Goal: Task Accomplishment & Management: Manage account settings

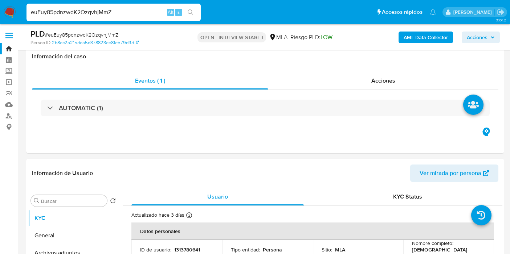
select select "10"
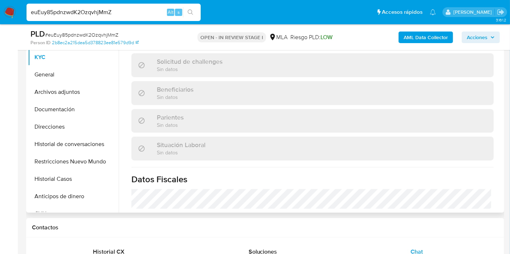
scroll to position [121, 0]
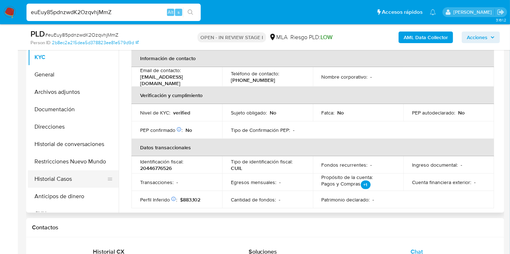
click at [93, 186] on ul "KYC General Archivos adjuntos Documentación Direcciones Historial de conversaci…" at bounding box center [73, 131] width 91 height 164
click at [73, 168] on button "Restricciones Nuevo Mundo" at bounding box center [70, 161] width 85 height 17
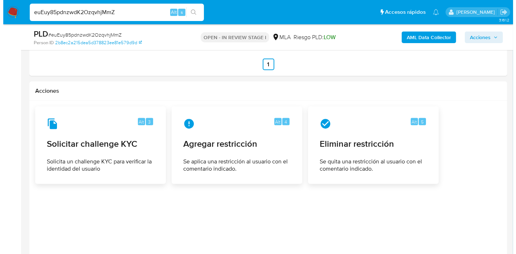
scroll to position [1128, 0]
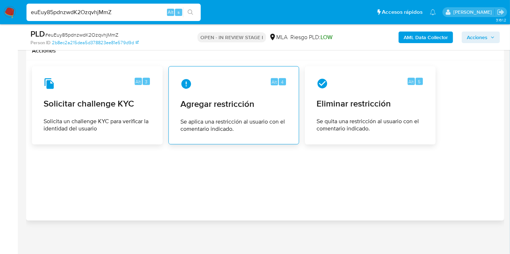
click at [225, 99] on span "Agregar restricción" at bounding box center [233, 104] width 107 height 11
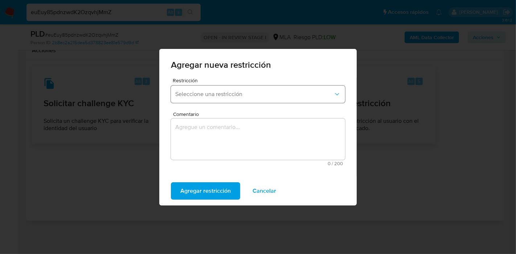
click at [272, 94] on span "Seleccione una restricción" at bounding box center [254, 94] width 158 height 7
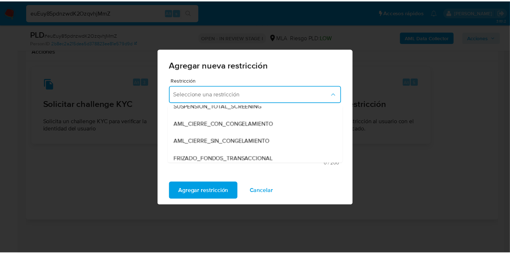
scroll to position [81, 0]
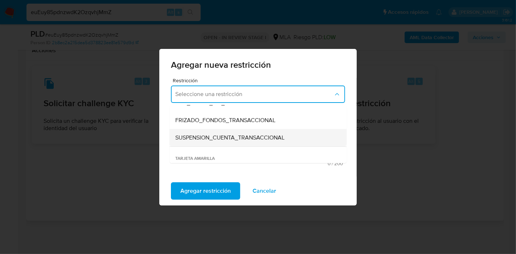
click at [235, 143] on div "SUSPENSION_CUENTA_TRANSACCIONAL" at bounding box center [255, 137] width 161 height 17
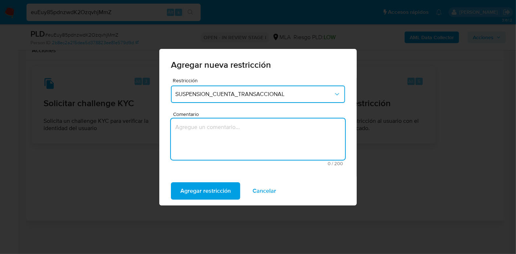
click at [235, 143] on textarea "Comentario" at bounding box center [258, 139] width 174 height 41
type textarea "AML"
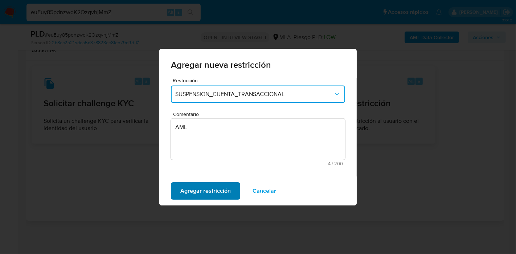
click at [196, 197] on span "Agregar restricción" at bounding box center [205, 191] width 50 height 16
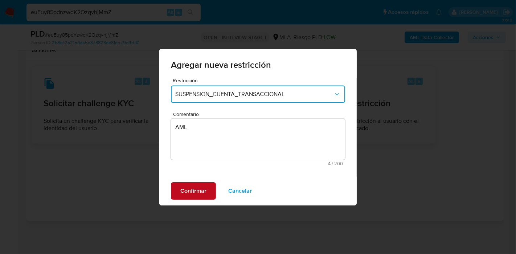
click at [201, 188] on span "Confirmar" at bounding box center [193, 191] width 26 height 16
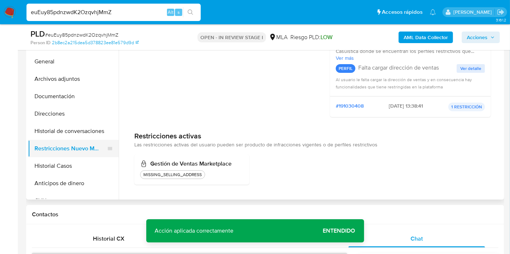
scroll to position [161, 0]
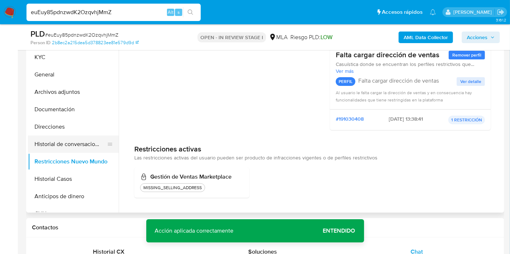
click at [79, 142] on button "Historial de conversaciones" at bounding box center [70, 144] width 85 height 17
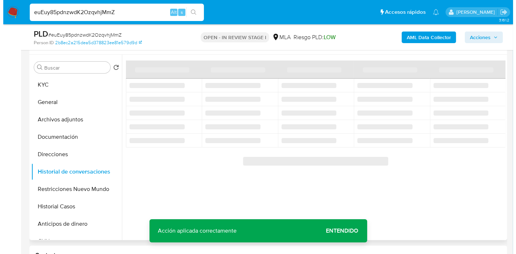
scroll to position [121, 0]
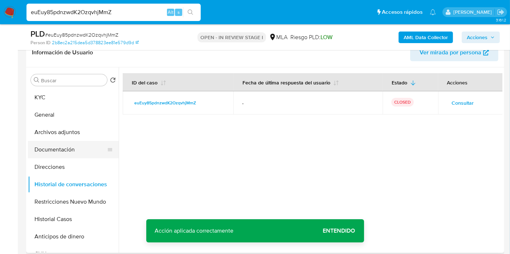
click at [48, 153] on button "Documentación" at bounding box center [70, 149] width 85 height 17
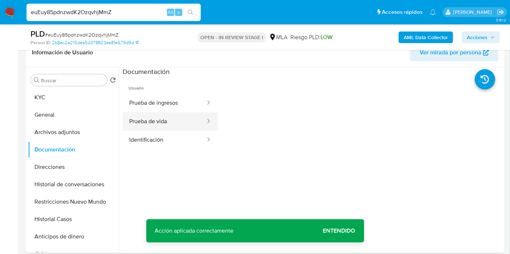
click at [202, 124] on div at bounding box center [206, 122] width 12 height 8
click at [173, 115] on button "Prueba de vida" at bounding box center [164, 121] width 83 height 18
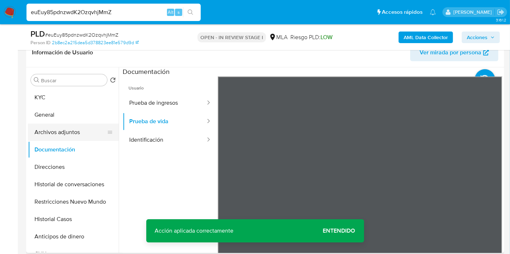
click at [39, 131] on button "Archivos adjuntos" at bounding box center [70, 132] width 85 height 17
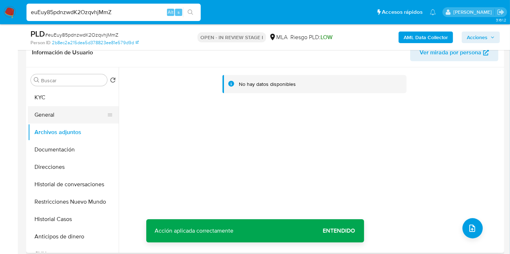
click at [45, 108] on button "General" at bounding box center [70, 114] width 85 height 17
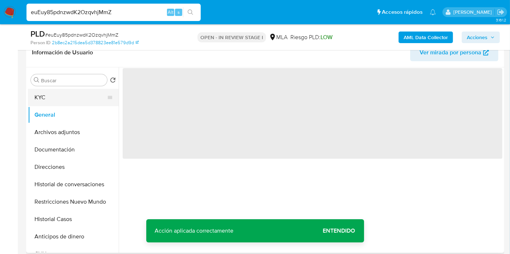
click at [61, 99] on button "KYC" at bounding box center [70, 97] width 85 height 17
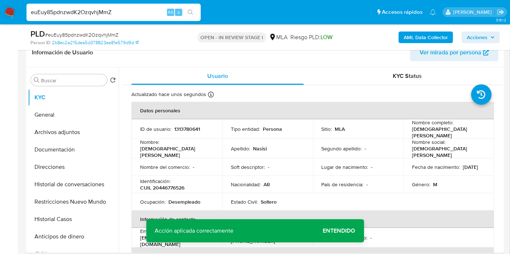
click at [414, 34] on b "AML Data Collector" at bounding box center [425, 38] width 44 height 12
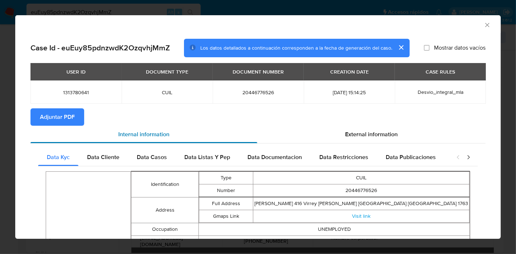
scroll to position [0, 0]
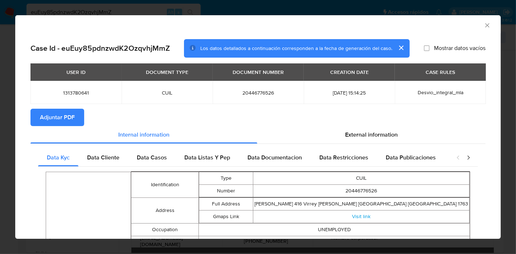
click at [94, 155] on span "Data Cliente" at bounding box center [103, 157] width 32 height 8
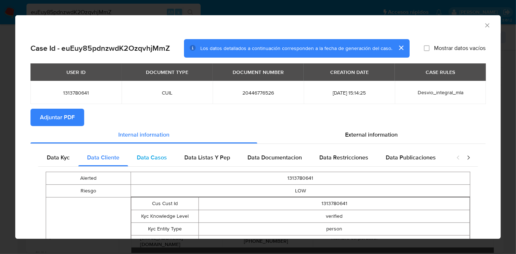
click at [147, 161] on span "Data Casos" at bounding box center [152, 157] width 30 height 8
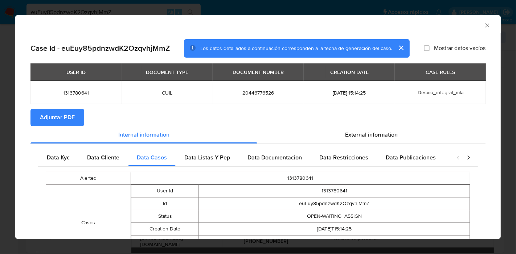
scroll to position [58, 0]
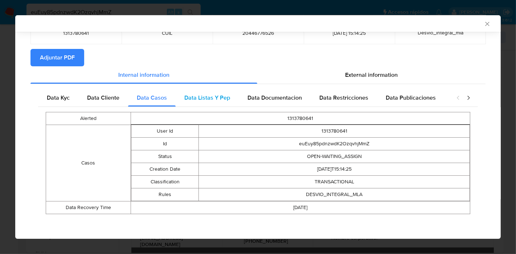
click at [214, 96] on span "Data Listas Y Pep" at bounding box center [207, 98] width 46 height 8
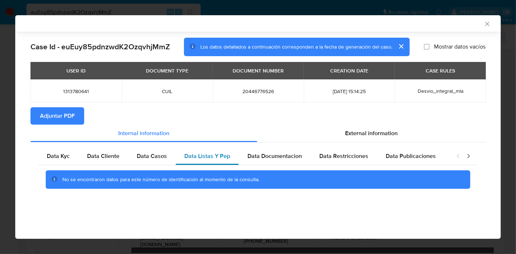
scroll to position [0, 0]
click at [256, 161] on div "Data Documentacion" at bounding box center [275, 156] width 72 height 17
drag, startPoint x: 313, startPoint y: 157, endPoint x: 104, endPoint y: 66, distance: 228.2
click at [313, 158] on div "Data Restricciones" at bounding box center [343, 156] width 66 height 17
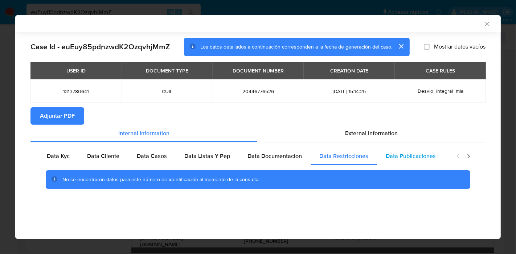
click at [402, 161] on div "Data Publicaciones" at bounding box center [410, 156] width 67 height 17
click at [477, 156] on div "closure-recommendation-modal" at bounding box center [463, 156] width 29 height 17
click at [473, 155] on div "closure-recommendation-modal" at bounding box center [463, 156] width 29 height 17
click at [469, 157] on icon "closure-recommendation-modal" at bounding box center [468, 156] width 7 height 7
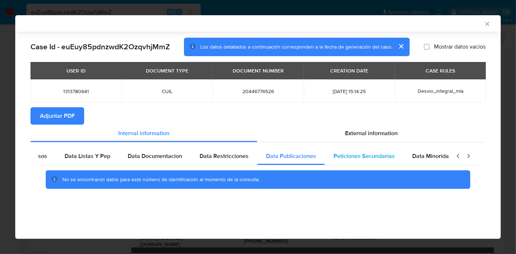
scroll to position [0, 127]
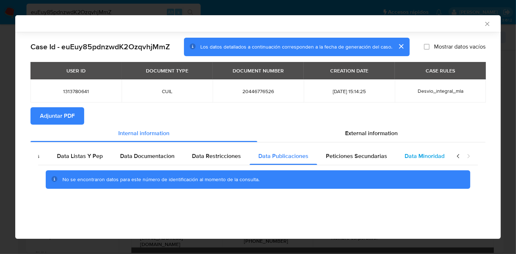
drag, startPoint x: 352, startPoint y: 157, endPoint x: 407, endPoint y: 158, distance: 54.8
click at [352, 157] on span "Peticiones Secundarias" at bounding box center [356, 156] width 61 height 8
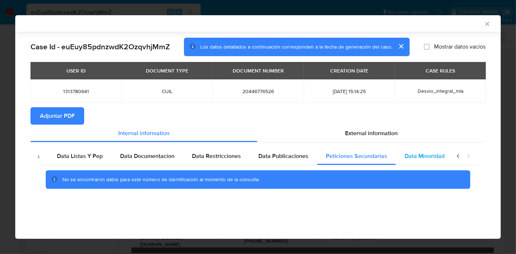
drag, startPoint x: 407, startPoint y: 158, endPoint x: 422, endPoint y: 159, distance: 15.3
click at [408, 158] on span "Data Minoridad" at bounding box center [424, 156] width 40 height 8
drag, startPoint x: 458, startPoint y: 155, endPoint x: 417, endPoint y: 161, distance: 41.4
click at [458, 155] on icon "closure-recommendation-modal" at bounding box center [458, 156] width 2 height 4
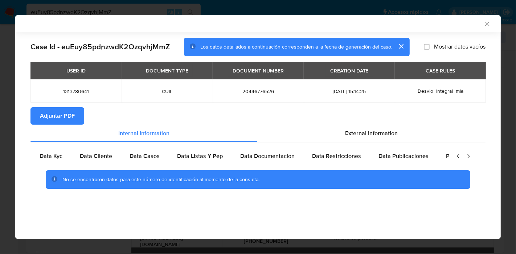
scroll to position [0, 0]
click at [61, 154] on span "Data Kyc" at bounding box center [58, 156] width 23 height 8
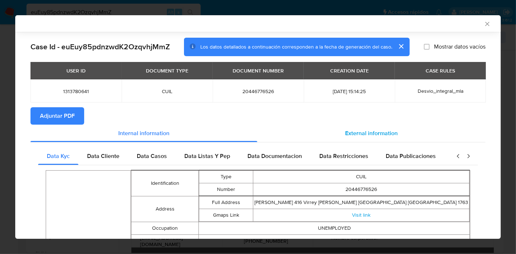
click at [370, 134] on span "External information" at bounding box center [371, 133] width 53 height 8
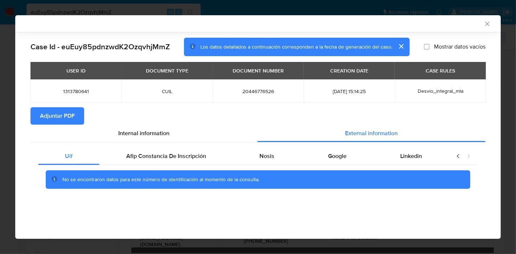
click at [162, 165] on div "No se encontraron datos para este número de identificación al momento de la con…" at bounding box center [258, 179] width 440 height 29
click at [170, 154] on span "Afip Constancia De Inscripción" at bounding box center [166, 156] width 80 height 8
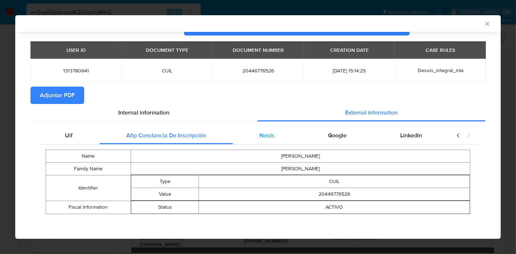
click at [247, 137] on div "Nosis" at bounding box center [267, 135] width 69 height 17
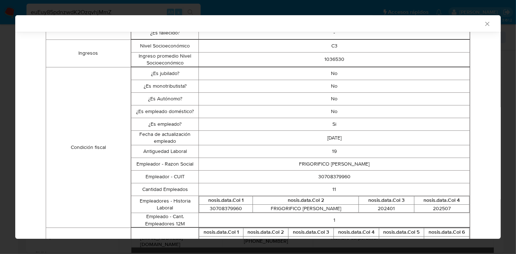
scroll to position [21, 0]
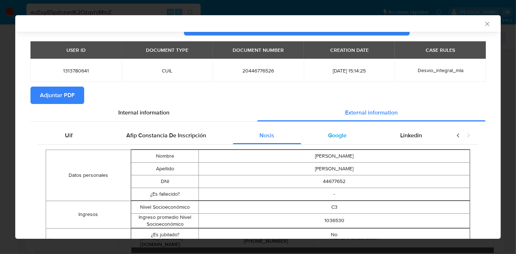
click at [328, 140] on div "Google" at bounding box center [337, 135] width 72 height 17
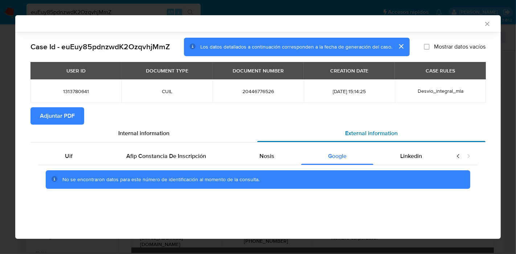
scroll to position [0, 0]
click at [410, 151] on div "Linkedin" at bounding box center [410, 156] width 75 height 17
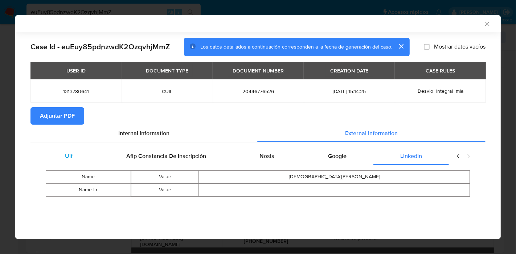
click at [62, 153] on div "Uif" at bounding box center [68, 156] width 61 height 17
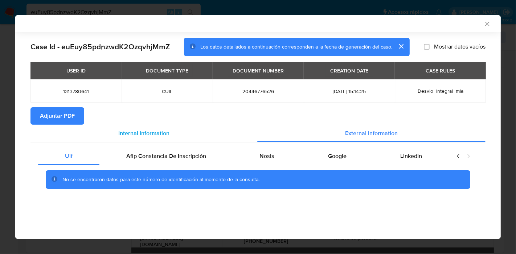
click at [164, 129] on span "Internal information" at bounding box center [143, 133] width 51 height 8
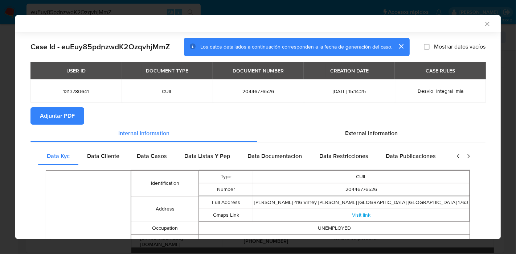
click at [44, 114] on span "Adjuntar PDF" at bounding box center [57, 116] width 35 height 16
click at [485, 23] on icon "Cerrar ventana" at bounding box center [487, 24] width 4 height 4
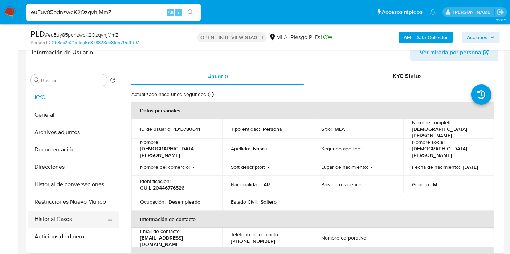
click at [48, 224] on button "Historial Casos" at bounding box center [70, 219] width 85 height 17
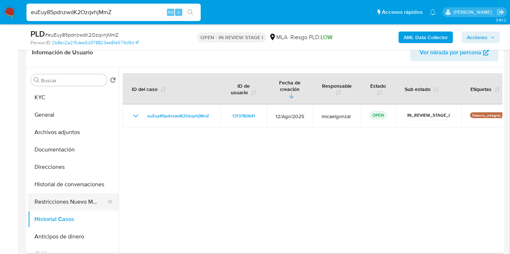
click at [59, 201] on button "Restricciones Nuevo Mundo" at bounding box center [70, 201] width 85 height 17
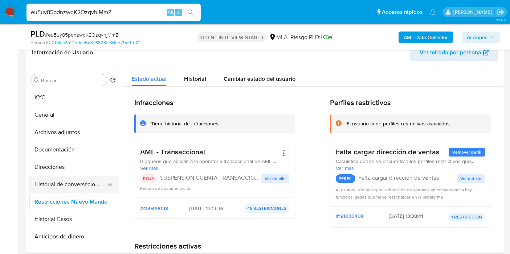
click at [67, 185] on button "Historial de conversaciones" at bounding box center [70, 184] width 85 height 17
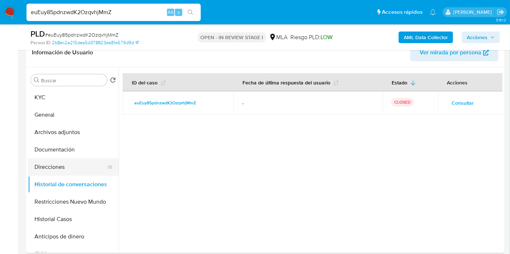
click at [74, 173] on button "Direcciones" at bounding box center [70, 167] width 85 height 17
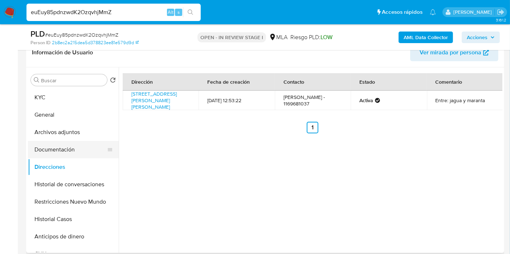
click at [82, 153] on button "Documentación" at bounding box center [70, 149] width 85 height 17
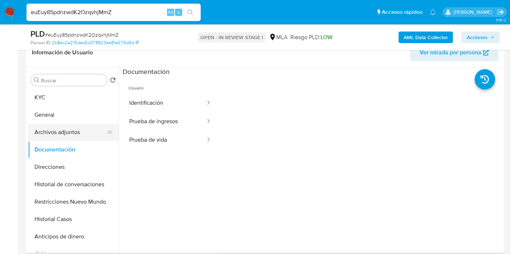
click at [52, 132] on button "Archivos adjuntos" at bounding box center [70, 132] width 85 height 17
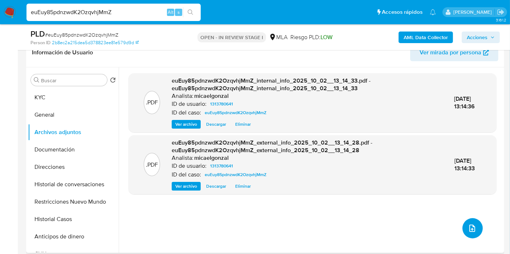
click at [468, 229] on icon "upload-file" at bounding box center [472, 228] width 9 height 9
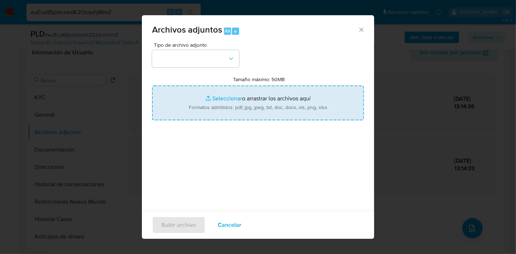
click at [227, 107] on input "Tamaño máximo: 50MB Seleccionar archivos" at bounding box center [258, 103] width 212 height 35
type input "C:\fakepath\Recibo de Sueldo - Abril 2024.pdf"
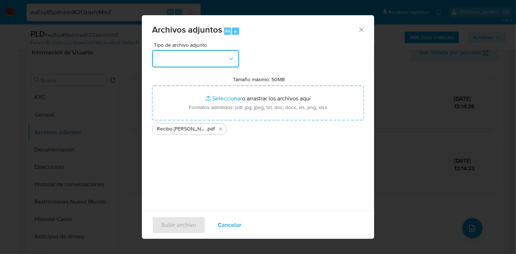
click at [159, 54] on button "button" at bounding box center [195, 58] width 87 height 17
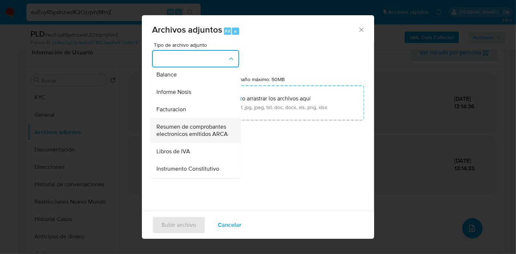
scroll to position [282, 0]
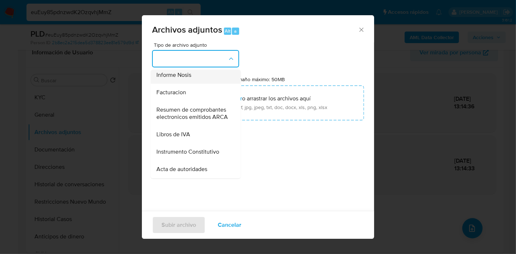
click at [220, 84] on div "Informe Nosis" at bounding box center [193, 74] width 74 height 17
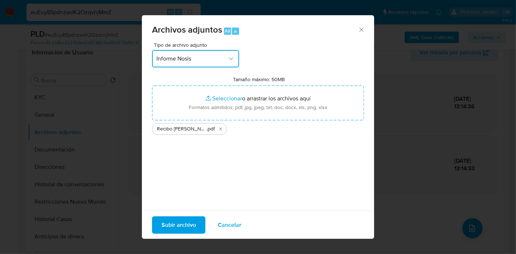
click at [210, 65] on button "Informe Nosis" at bounding box center [195, 58] width 87 height 17
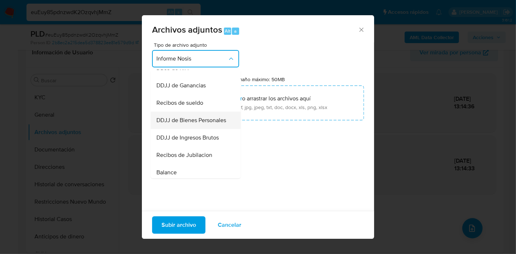
scroll to position [166, 0]
click at [207, 104] on div "Recibos de sueldo" at bounding box center [193, 103] width 74 height 17
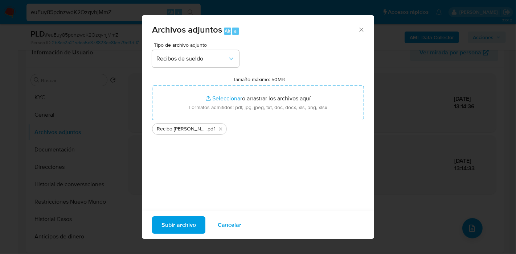
click at [169, 218] on span "Subir archivo" at bounding box center [178, 225] width 34 height 16
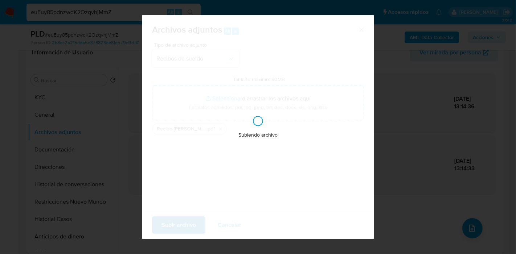
click at [169, 218] on div "Subiendo archivo" at bounding box center [258, 127] width 232 height 224
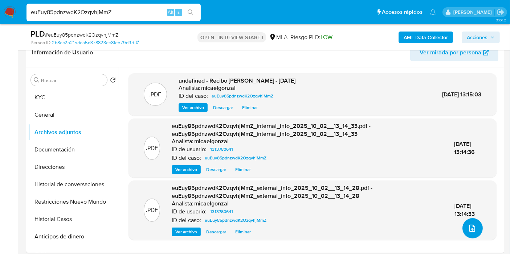
click at [462, 223] on button "upload-file" at bounding box center [472, 228] width 20 height 20
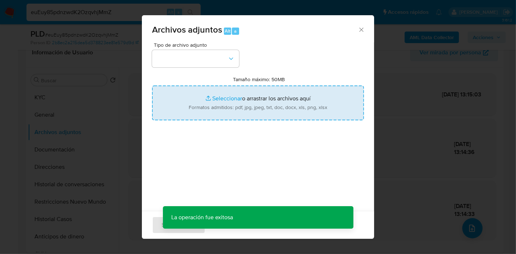
click at [168, 105] on input "Tamaño máximo: 50MB Seleccionar archivos" at bounding box center [258, 103] width 212 height 35
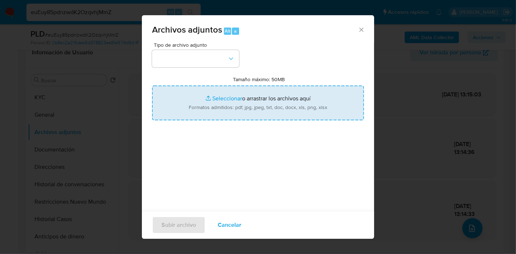
type input "C:\fakepath\Movimientos de Jesus Ruben Nasisi.xlsx"
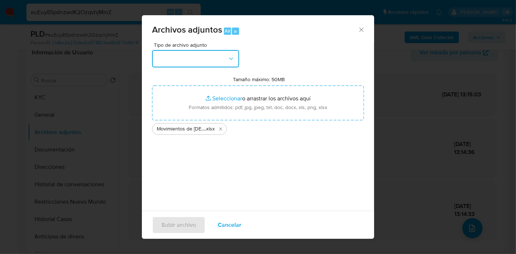
click at [207, 50] on button "button" at bounding box center [195, 58] width 87 height 17
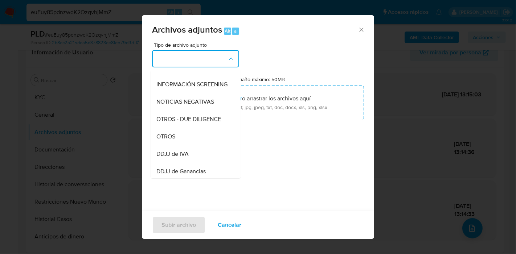
scroll to position [121, 0]
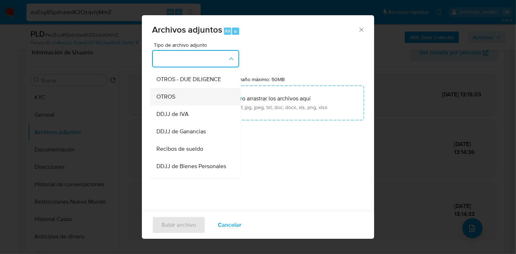
click at [206, 106] on div "OTROS" at bounding box center [193, 96] width 74 height 17
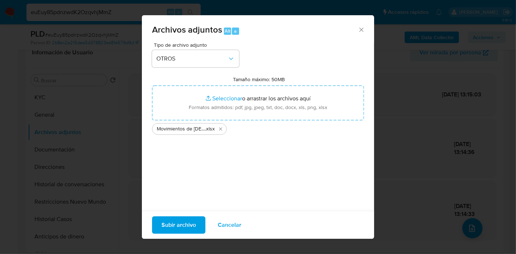
click at [178, 220] on span "Subir archivo" at bounding box center [178, 225] width 34 height 16
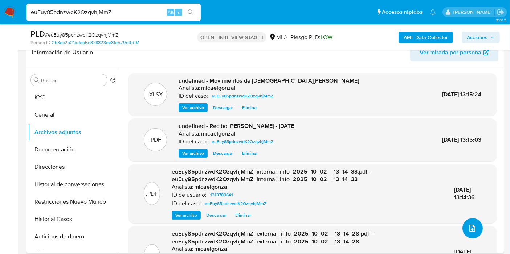
click at [478, 229] on button "upload-file" at bounding box center [472, 228] width 20 height 20
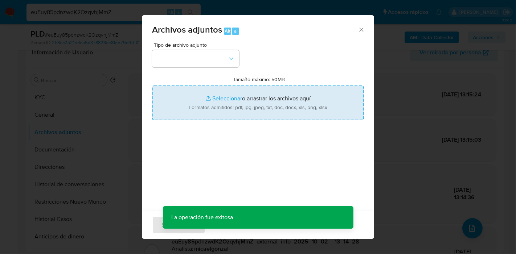
click at [306, 95] on input "Tamaño máximo: 50MB Seleccionar archivos" at bounding box center [258, 103] width 212 height 35
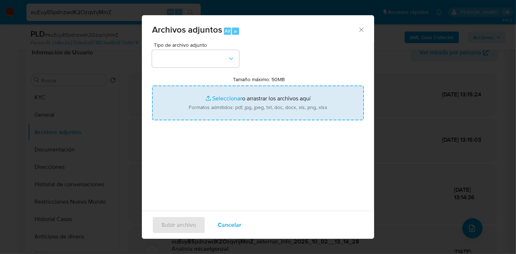
type input "C:\fakepath\Caselog euEuy85pdnzwdK2OzqvhjMmZ_2025_10_02_11_09_47.docx"
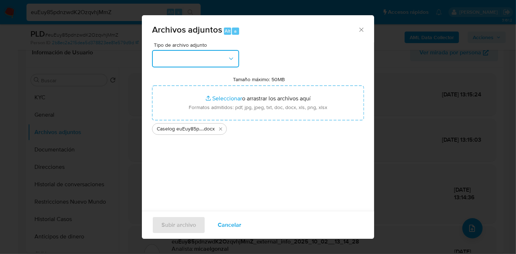
click at [157, 61] on button "button" at bounding box center [195, 58] width 87 height 17
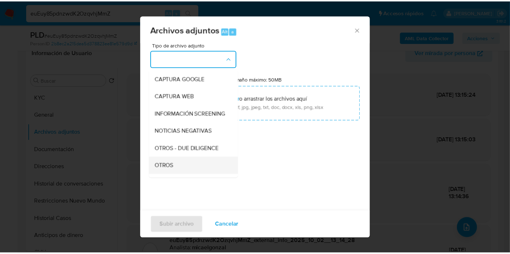
scroll to position [81, 0]
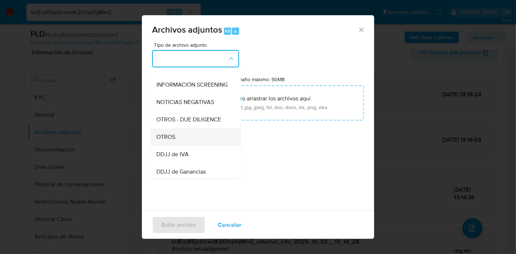
click at [177, 141] on div "OTROS" at bounding box center [193, 136] width 74 height 17
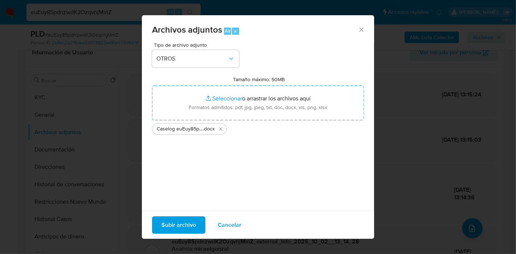
click at [169, 221] on span "Subir archivo" at bounding box center [178, 225] width 34 height 16
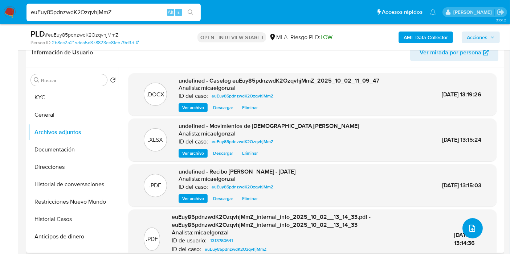
scroll to position [22, 0]
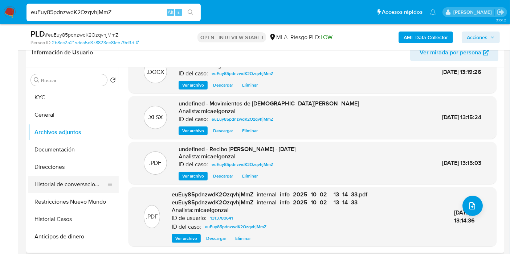
click at [53, 188] on button "Historial de conversaciones" at bounding box center [70, 184] width 85 height 17
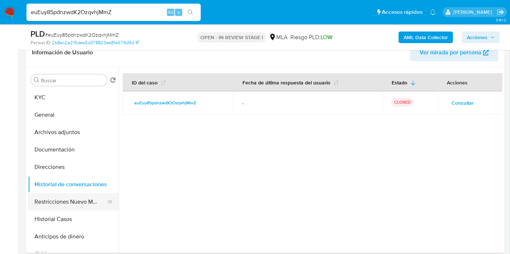
click at [79, 206] on button "Restricciones Nuevo Mundo" at bounding box center [70, 201] width 85 height 17
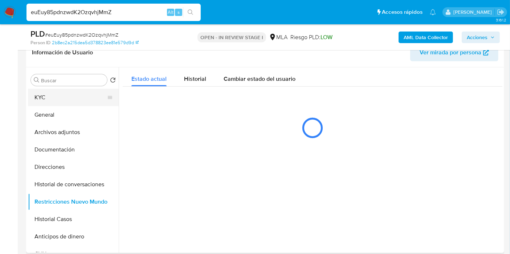
click at [69, 99] on button "KYC" at bounding box center [70, 97] width 85 height 17
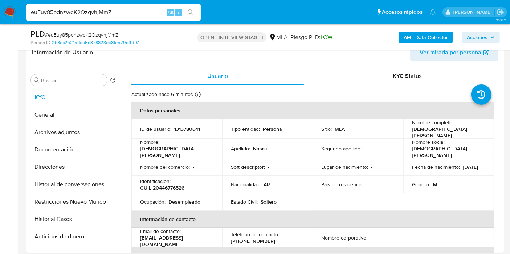
click at [484, 33] on span "Acciones" at bounding box center [476, 38] width 21 height 12
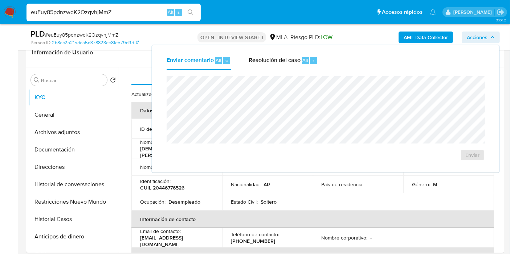
click at [328, 52] on div "Enviar comentario Alt c Resolución del caso Alt r" at bounding box center [325, 60] width 335 height 19
click at [277, 75] on div "Enviar" at bounding box center [325, 118] width 335 height 96
click at [292, 60] on span "Resolución del caso" at bounding box center [274, 60] width 52 height 8
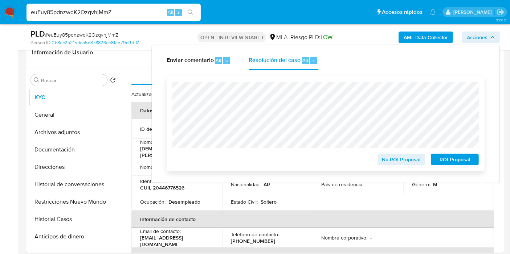
click at [441, 158] on span "ROI Proposal" at bounding box center [455, 160] width 38 height 10
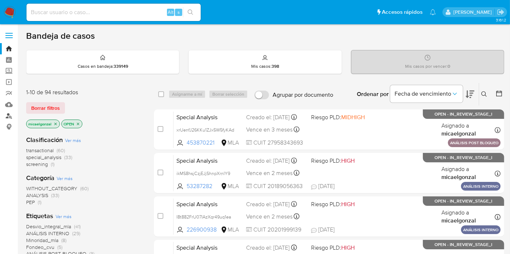
click at [10, 117] on link "Buscador de personas" at bounding box center [43, 115] width 86 height 11
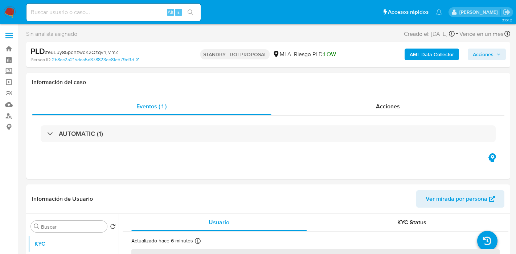
select select "10"
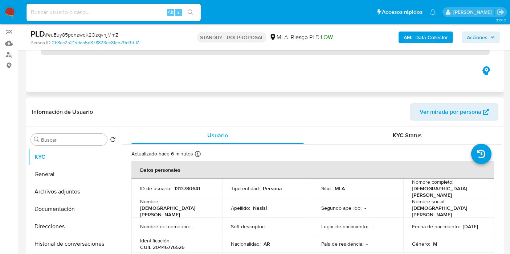
scroll to position [161, 0]
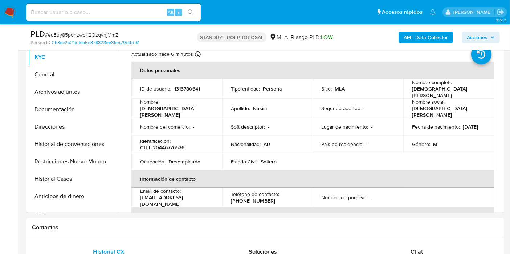
click at [0, 16] on nav "Pausado Ver notificaciones Alt s Accesos rápidos Presiona las siguientes teclas…" at bounding box center [255, 12] width 510 height 24
click at [7, 13] on img at bounding box center [10, 12] width 12 height 12
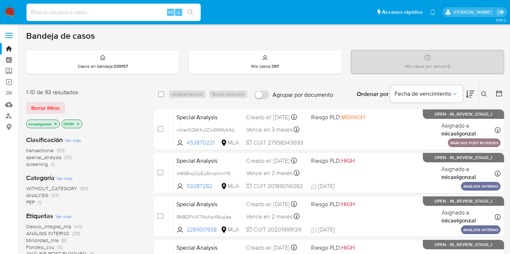
click at [87, 10] on input at bounding box center [113, 12] width 174 height 9
paste input "pcrabZWACq5URhMdgRcNhupu"
type input "pcrabZWACq5URhMdgRcNhupu"
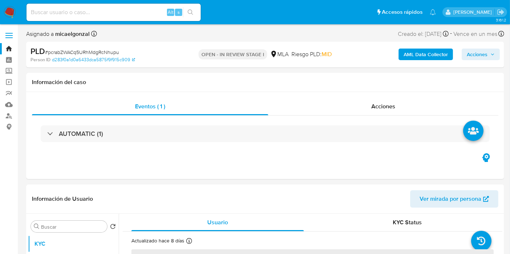
select select "10"
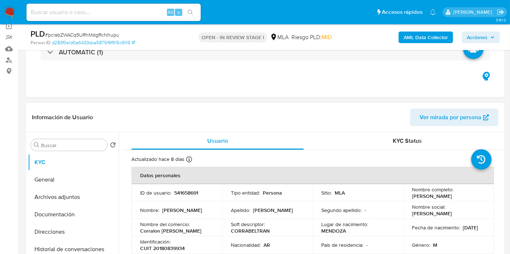
scroll to position [121, 0]
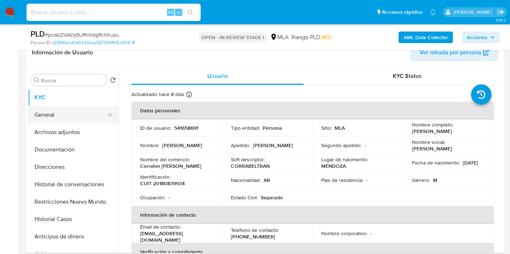
click at [52, 112] on button "General" at bounding box center [70, 114] width 85 height 17
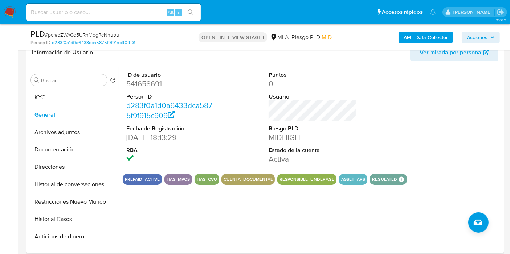
click at [147, 90] on dl "ID de usuario 541658691 Person ID d283f0a1d0a6433dca5875f9f915c909 Fecha de Reg…" at bounding box center [170, 118] width 88 height 94
click at [152, 85] on dd "541658691" at bounding box center [170, 84] width 88 height 10
copy dd "541658691"
click at [54, 170] on button "Direcciones" at bounding box center [70, 167] width 85 height 17
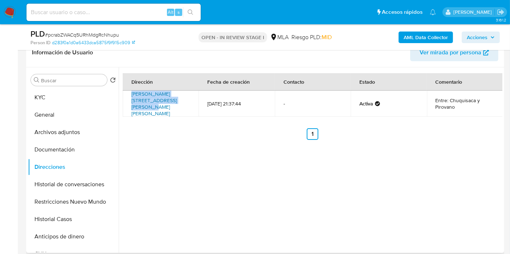
drag, startPoint x: 127, startPoint y: 94, endPoint x: 166, endPoint y: 97, distance: 39.0
click at [166, 97] on td "Pedro Zanni 2794, Godoy Cruz, Mendoza, 5501, Argentina 2794" at bounding box center [161, 104] width 76 height 26
copy link "Pedro Zanni 2794, Godoy Cruz, Mendoza,"
click at [168, 99] on link "Pedro Zanni 2794, Godoy Cruz, Mendoza, 5501, Argentina 2794" at bounding box center [153, 103] width 45 height 27
click at [31, 102] on button "KYC" at bounding box center [70, 97] width 85 height 17
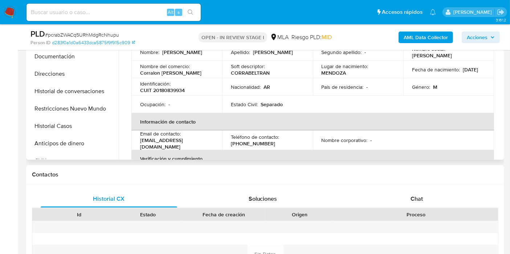
scroll to position [201, 0]
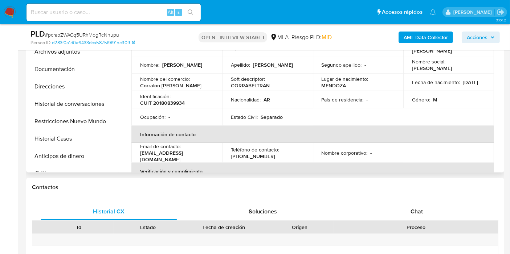
click at [168, 104] on p "CUIT 20180839934" at bounding box center [162, 103] width 45 height 7
copy p "20180839934"
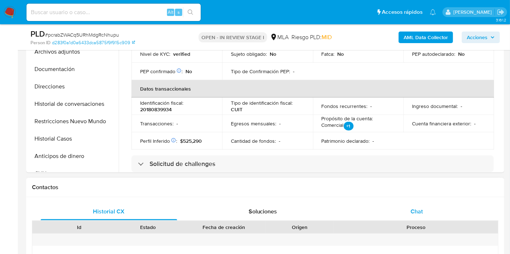
scroll to position [161, 0]
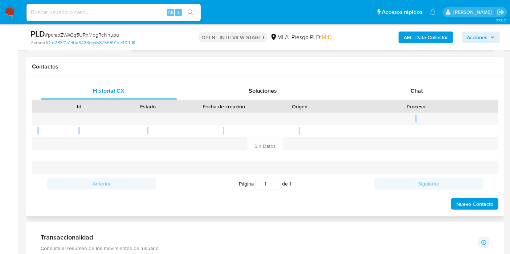
drag, startPoint x: 415, startPoint y: 124, endPoint x: 425, endPoint y: 108, distance: 19.5
click at [419, 118] on div at bounding box center [265, 144] width 466 height 62
click at [432, 94] on div "Chat" at bounding box center [416, 90] width 136 height 17
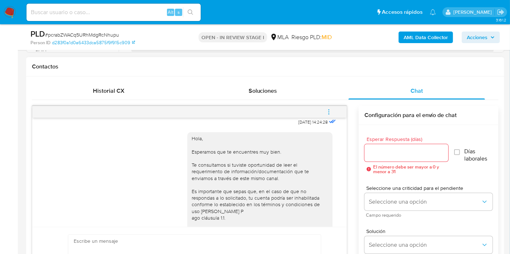
scroll to position [341, 0]
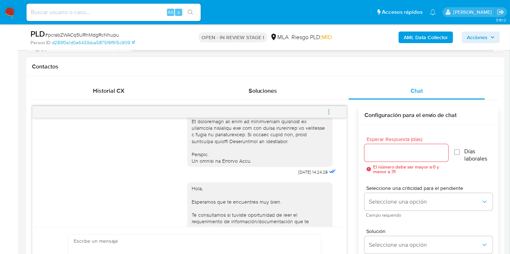
click at [329, 109] on icon "menu-action" at bounding box center [328, 112] width 7 height 7
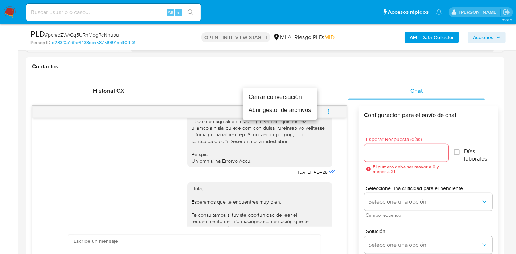
click at [292, 100] on li "Cerrar conversación" at bounding box center [280, 97] width 74 height 13
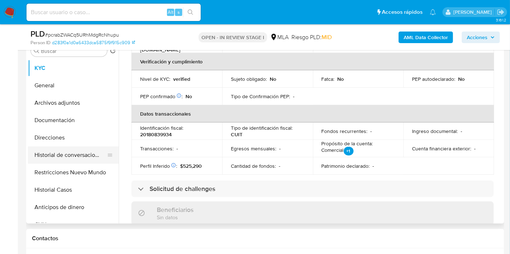
scroll to position [121, 0]
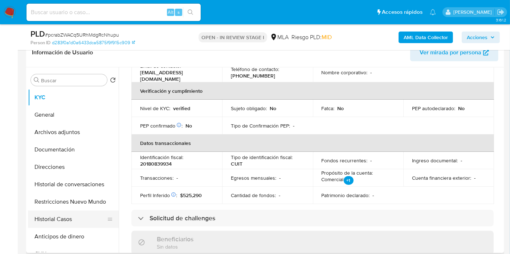
click at [97, 217] on button "Historial Casos" at bounding box center [70, 219] width 85 height 17
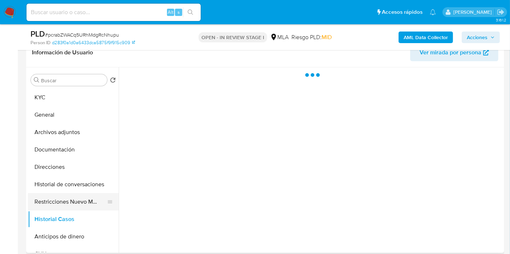
scroll to position [0, 0]
click at [96, 210] on button "Restricciones Nuevo Mundo" at bounding box center [70, 201] width 85 height 17
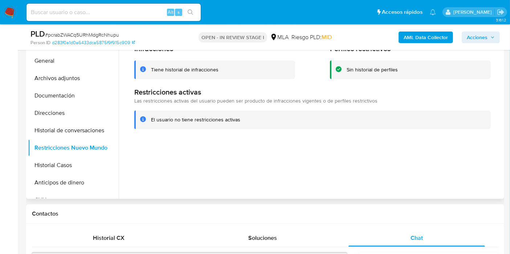
scroll to position [121, 0]
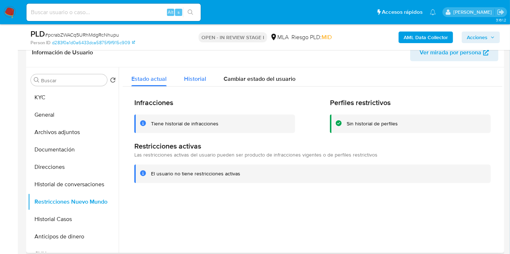
click at [187, 75] on span "Historial" at bounding box center [195, 79] width 22 height 8
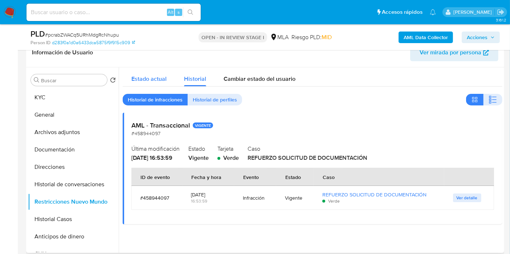
click at [150, 74] on div "Estado actual" at bounding box center [148, 76] width 35 height 19
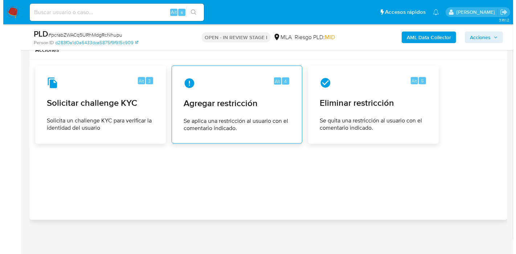
scroll to position [1151, 0]
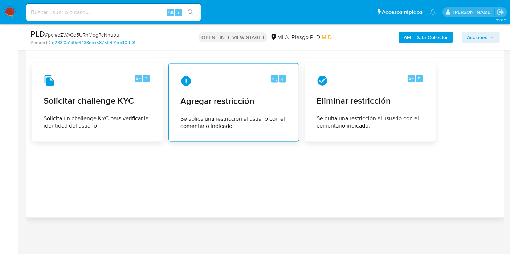
click at [201, 120] on span "Se aplica una restricción al usuario con el comentario indicado." at bounding box center [233, 122] width 107 height 15
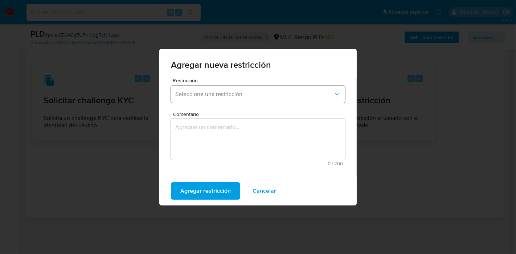
click at [249, 92] on span "Seleccione una restricción" at bounding box center [254, 94] width 158 height 7
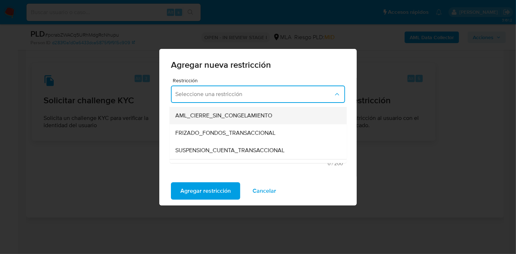
scroll to position [81, 0]
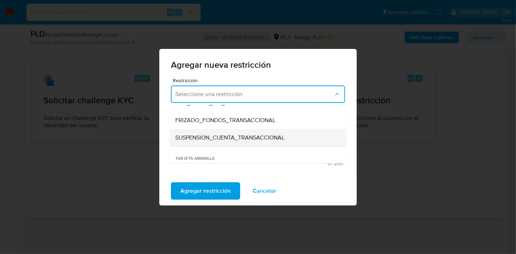
click at [225, 140] on span "SUSPENSION_CUENTA_TRANSACCIONAL" at bounding box center [229, 137] width 109 height 7
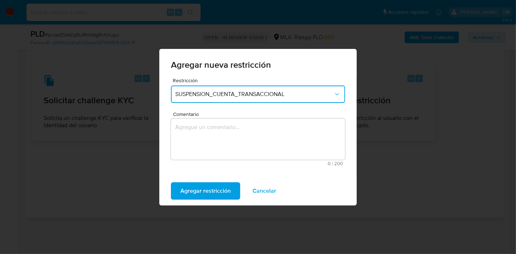
click at [225, 140] on textarea "Comentario" at bounding box center [258, 139] width 174 height 41
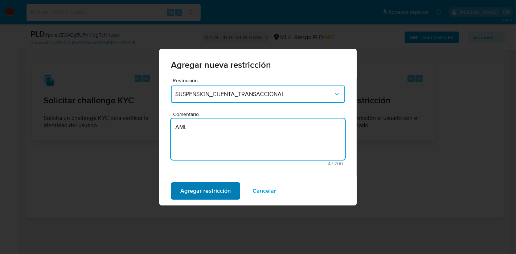
type textarea "AML"
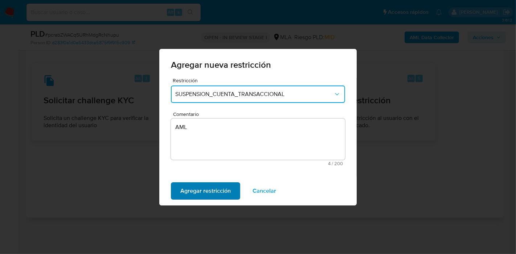
click at [202, 192] on span "Agregar restricción" at bounding box center [205, 191] width 50 height 16
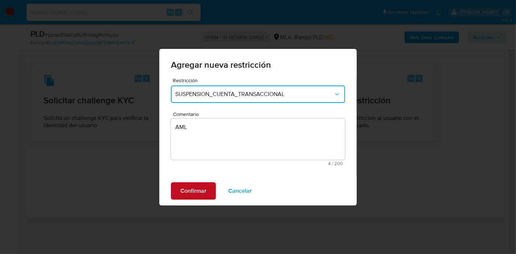
click at [175, 183] on button "Confirmar" at bounding box center [193, 190] width 45 height 17
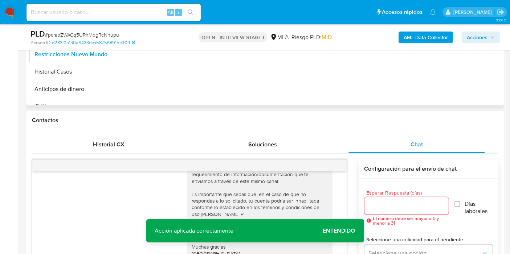
scroll to position [255, 0]
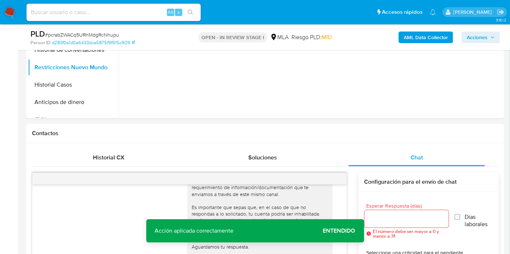
click at [444, 44] on div "AML Data Collector Acciones" at bounding box center [422, 37] width 155 height 17
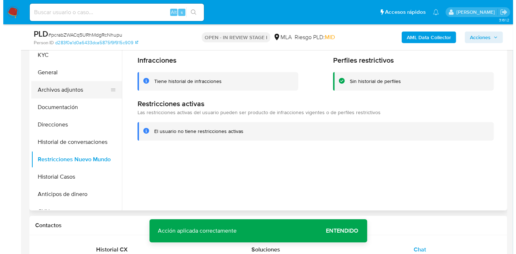
scroll to position [135, 0]
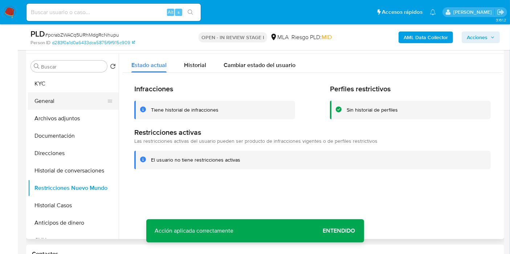
click at [48, 106] on button "General" at bounding box center [70, 100] width 85 height 17
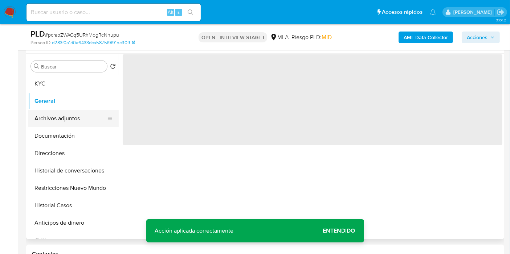
click at [46, 116] on button "Archivos adjuntos" at bounding box center [70, 118] width 85 height 17
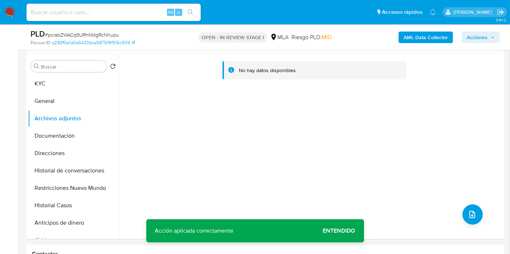
click at [411, 35] on b "AML Data Collector" at bounding box center [425, 38] width 44 height 12
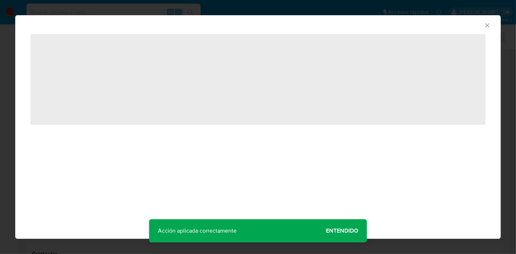
click at [340, 231] on div "AML Data Collector ‌" at bounding box center [257, 127] width 485 height 224
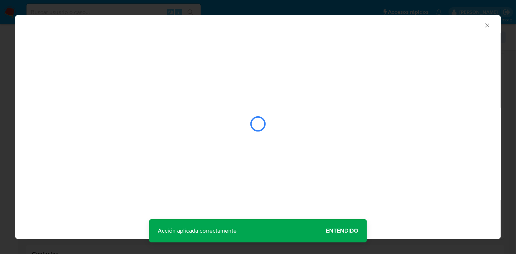
click at [341, 231] on div "AML Data Collector" at bounding box center [257, 127] width 485 height 224
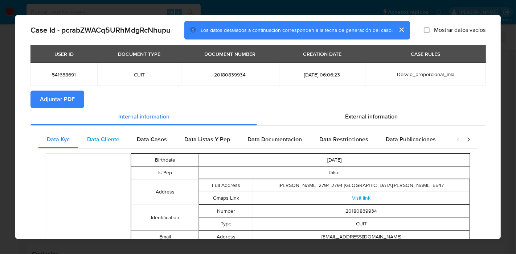
click at [95, 141] on span "Data Cliente" at bounding box center [103, 139] width 32 height 8
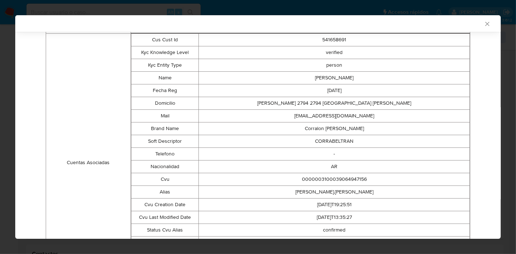
scroll to position [86, 0]
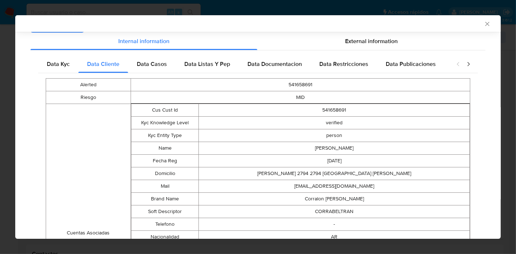
click at [165, 73] on div "Alerted 541658691 Riesgo MID Cuentas Asociadas Cus Cust Id 541658691 Kyc Knowle…" at bounding box center [258, 226] width 440 height 307
click at [174, 67] on div "Data Casos" at bounding box center [152, 63] width 48 height 17
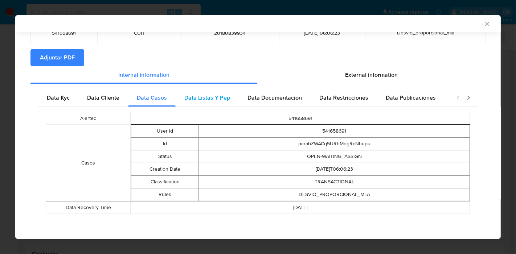
click at [224, 100] on span "Data Listas Y Pep" at bounding box center [207, 98] width 46 height 8
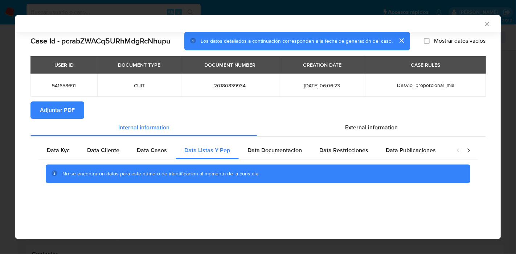
scroll to position [0, 0]
click at [268, 148] on span "Data Documentacion" at bounding box center [274, 150] width 54 height 8
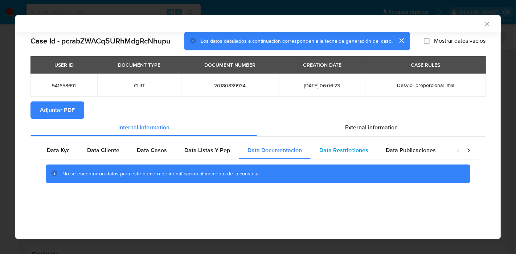
click at [358, 153] on span "Data Restricciones" at bounding box center [343, 150] width 49 height 8
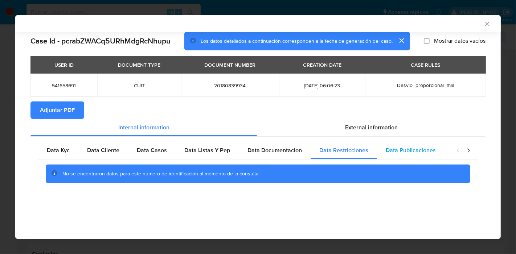
click at [415, 155] on div "Data Publicaciones" at bounding box center [410, 150] width 67 height 17
click at [465, 150] on icon "closure-recommendation-modal" at bounding box center [468, 150] width 7 height 7
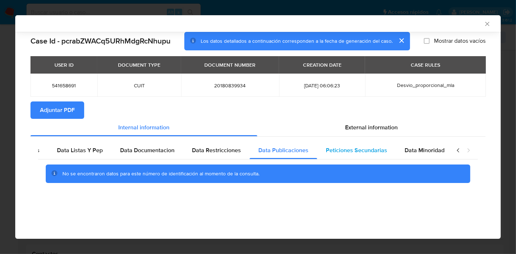
click at [342, 157] on div "Peticiones Secundarias" at bounding box center [356, 150] width 79 height 17
drag, startPoint x: 409, startPoint y: 153, endPoint x: 429, endPoint y: 157, distance: 20.4
click at [411, 153] on span "Data Minoridad" at bounding box center [424, 150] width 40 height 8
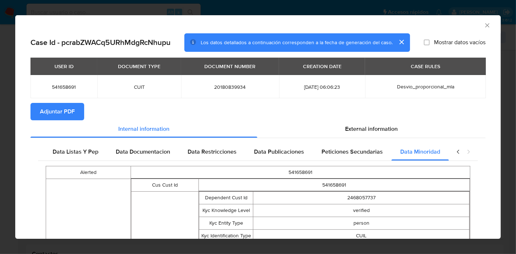
click at [454, 152] on icon "closure-recommendation-modal" at bounding box center [457, 151] width 7 height 7
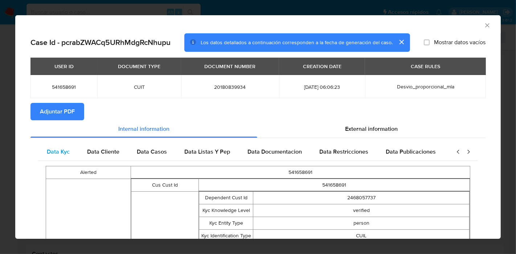
click at [67, 156] on div "Data Kyc" at bounding box center [58, 151] width 40 height 17
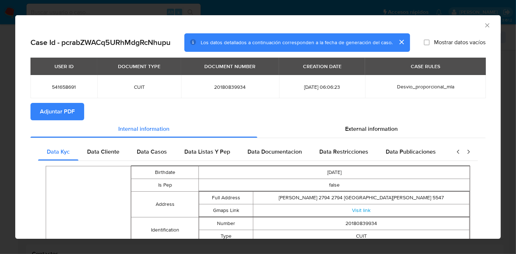
click at [454, 152] on icon "closure-recommendation-modal" at bounding box center [457, 151] width 7 height 7
click at [386, 130] on span "External information" at bounding box center [371, 129] width 53 height 8
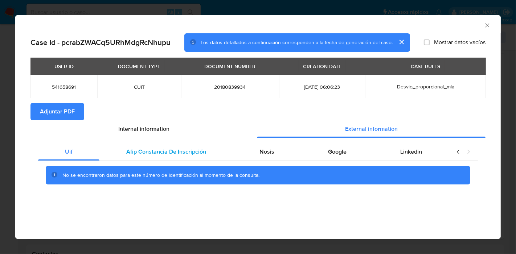
click at [155, 156] on div "Afip Constancia De Inscripción" at bounding box center [165, 151] width 133 height 17
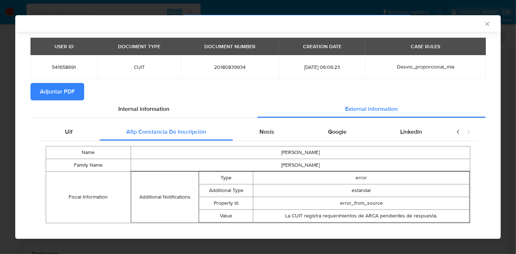
scroll to position [28, 0]
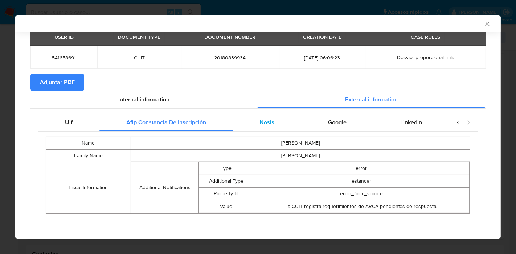
click at [250, 123] on div "Nosis" at bounding box center [267, 122] width 69 height 17
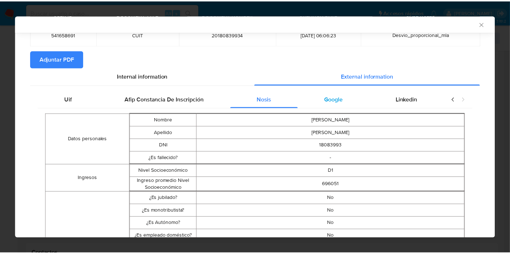
scroll to position [0, 0]
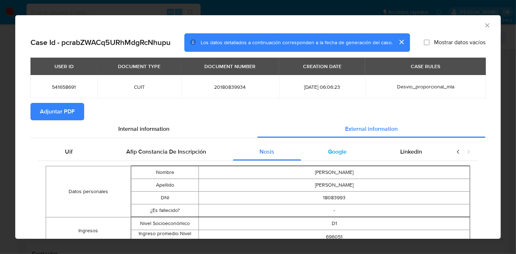
click at [347, 151] on div "Google" at bounding box center [337, 151] width 72 height 17
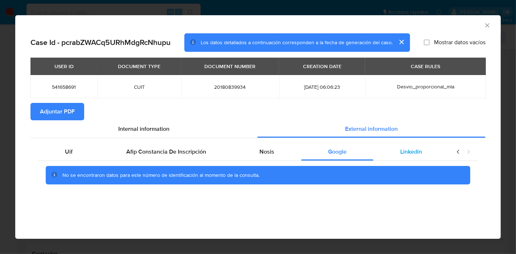
click at [382, 150] on div "Linkedin" at bounding box center [410, 151] width 75 height 17
click at [454, 151] on div "closure-recommendation-modal" at bounding box center [463, 151] width 29 height 17
click at [455, 151] on icon "closure-recommendation-modal" at bounding box center [457, 151] width 7 height 7
drag, startPoint x: 68, startPoint y: 148, endPoint x: 160, endPoint y: 132, distance: 92.8
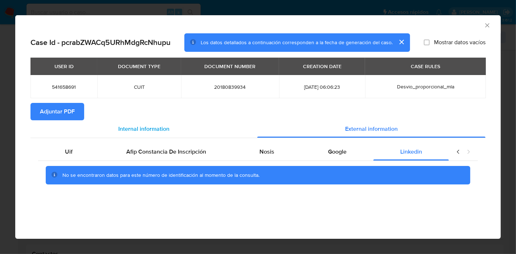
click at [73, 146] on div "Uif" at bounding box center [68, 151] width 61 height 17
click at [160, 132] on span "Internal information" at bounding box center [143, 129] width 51 height 8
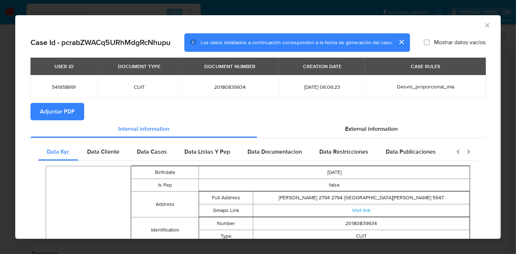
click at [66, 115] on span "Adjuntar PDF" at bounding box center [57, 112] width 35 height 16
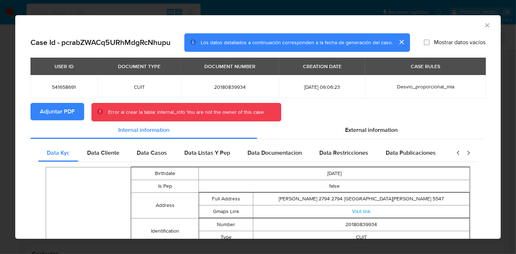
click at [60, 111] on span "Adjuntar PDF" at bounding box center [57, 112] width 35 height 16
click at [472, 30] on div "AML Data Collector" at bounding box center [257, 24] width 485 height 18
click at [485, 26] on icon "Cerrar ventana" at bounding box center [487, 25] width 4 height 4
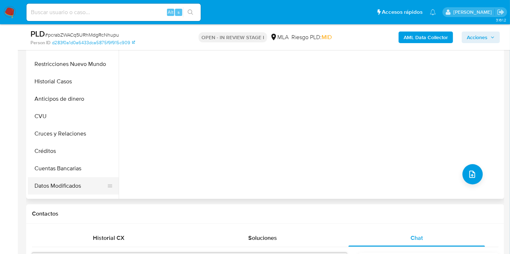
scroll to position [81, 0]
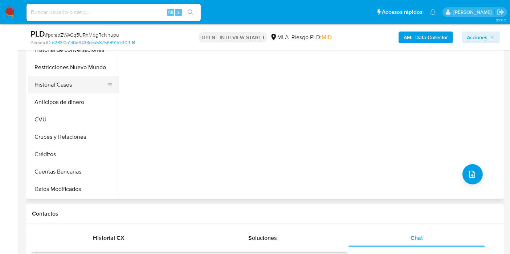
click at [87, 87] on button "Historial Casos" at bounding box center [70, 84] width 85 height 17
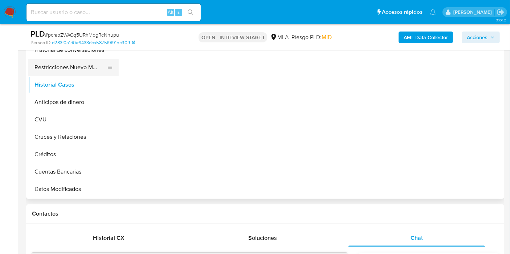
click at [86, 71] on button "Restricciones Nuevo Mundo" at bounding box center [70, 67] width 85 height 17
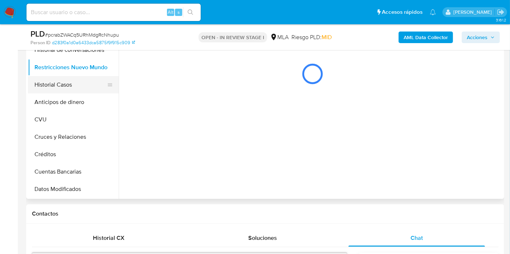
click at [68, 86] on button "Historial Casos" at bounding box center [70, 84] width 85 height 17
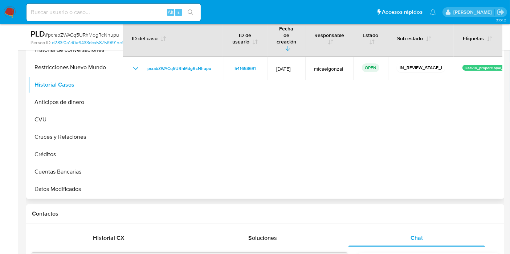
click at [470, 148] on div at bounding box center [310, 106] width 383 height 186
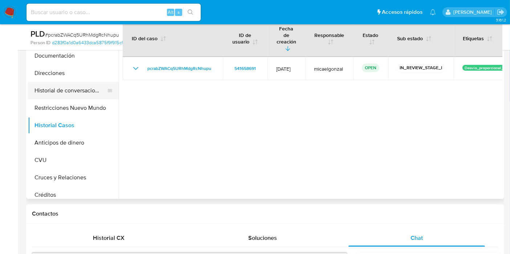
scroll to position [0, 0]
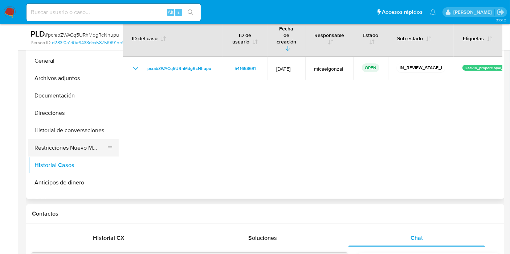
click at [62, 151] on button "Restricciones Nuevo Mundo" at bounding box center [70, 147] width 85 height 17
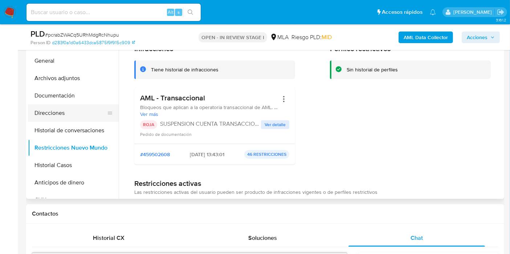
click at [91, 118] on button "Direcciones" at bounding box center [70, 112] width 85 height 17
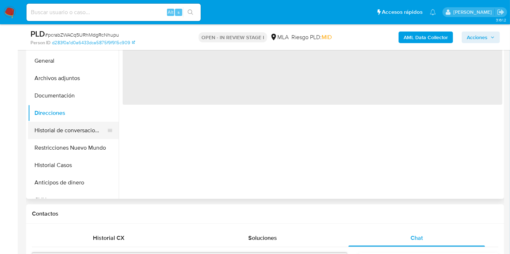
click at [78, 131] on button "Historial de conversaciones" at bounding box center [70, 130] width 85 height 17
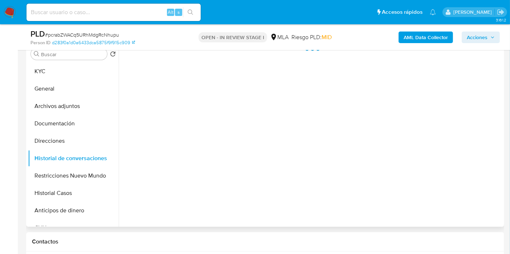
scroll to position [135, 0]
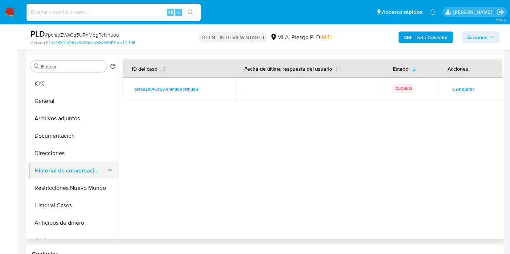
click at [60, 168] on button "Historial de conversaciones" at bounding box center [70, 170] width 85 height 17
click at [69, 147] on button "Direcciones" at bounding box center [70, 153] width 85 height 17
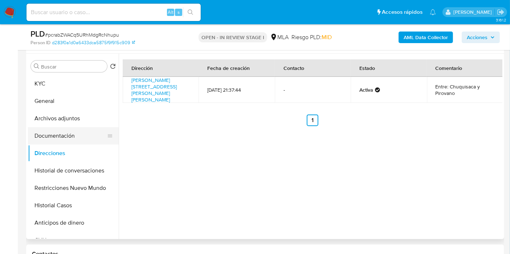
click at [75, 137] on button "Documentación" at bounding box center [70, 135] width 85 height 17
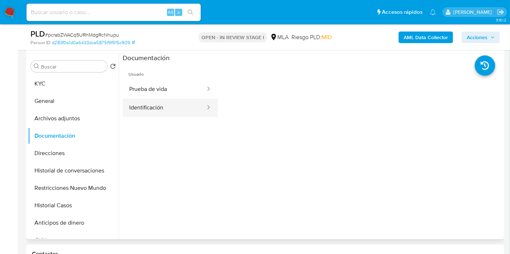
click at [149, 104] on button "Identificación" at bounding box center [164, 108] width 83 height 18
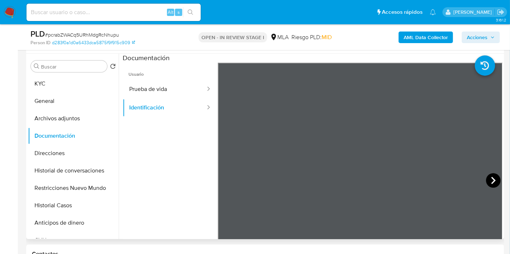
click at [490, 177] on icon at bounding box center [493, 180] width 15 height 15
click at [182, 86] on button "Prueba de vida" at bounding box center [164, 89] width 83 height 18
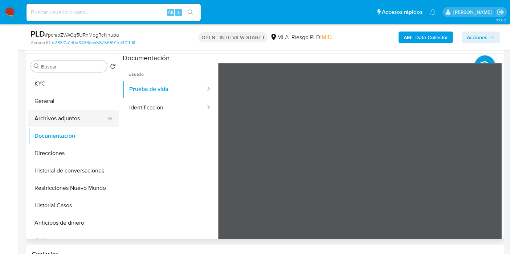
click at [70, 113] on button "Archivos adjuntos" at bounding box center [70, 118] width 85 height 17
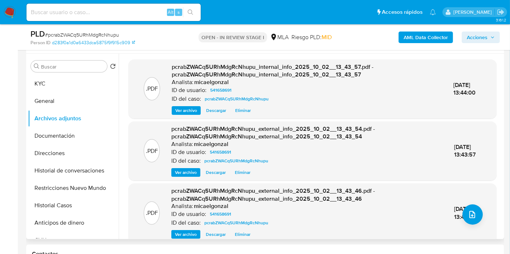
click at [276, 168] on div "Ver archivo Descargar Eliminar" at bounding box center [306, 172] width 271 height 9
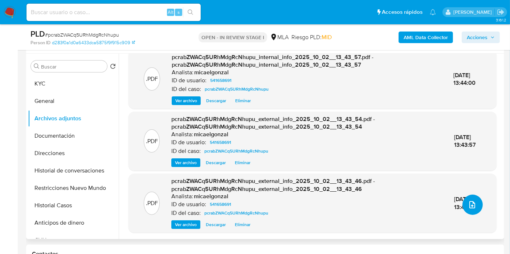
click at [468, 202] on icon "upload-file" at bounding box center [472, 205] width 9 height 9
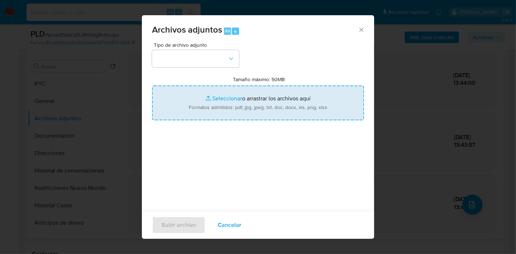
click at [197, 96] on input "Tamaño máximo: 50MB Seleccionar archivos" at bounding box center [258, 103] width 212 height 35
type input "C:\fakepath\Caselog pcrabZWACq5URhMdgRcNhupu_2025_09_17_11_43_56.docx"
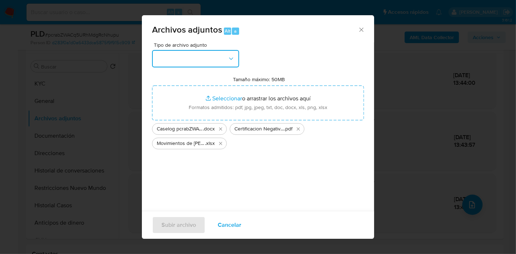
click at [188, 51] on button "button" at bounding box center [195, 58] width 87 height 17
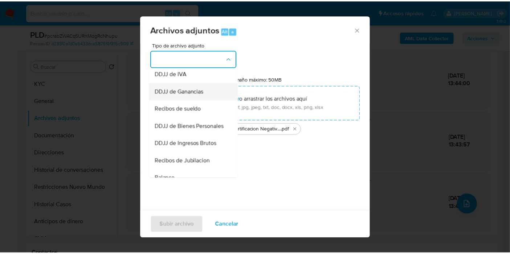
scroll to position [81, 0]
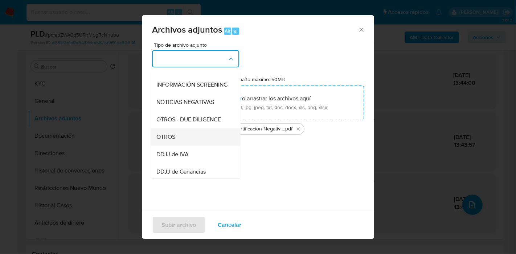
click at [182, 137] on div "OTROS" at bounding box center [193, 136] width 74 height 17
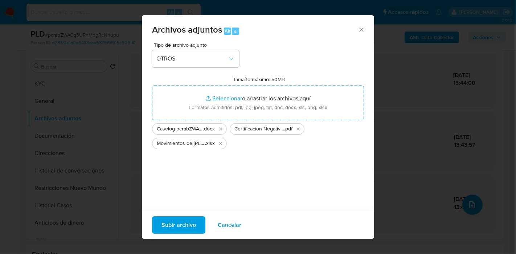
click at [186, 225] on span "Subir archivo" at bounding box center [178, 225] width 34 height 16
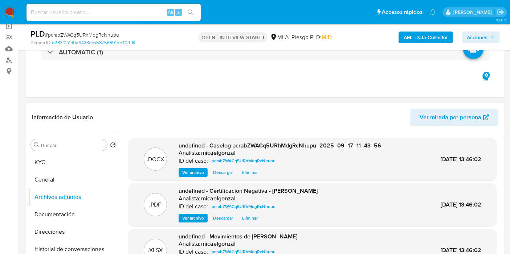
scroll to position [0, 0]
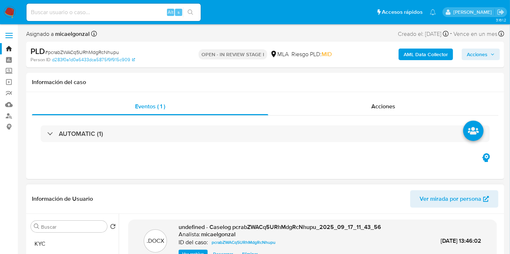
click at [98, 194] on header "Información de Usuario Ver mirada por persona" at bounding box center [265, 198] width 466 height 17
click at [73, 238] on button "KYC" at bounding box center [70, 243] width 85 height 17
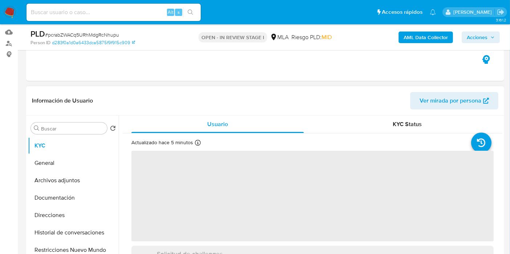
scroll to position [121, 0]
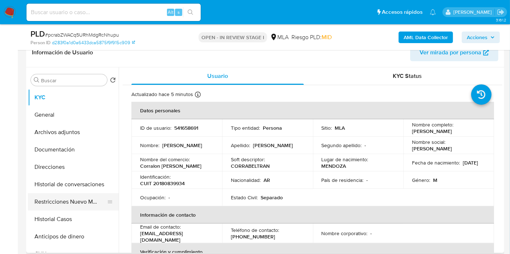
click at [71, 197] on button "Restricciones Nuevo Mundo" at bounding box center [70, 201] width 85 height 17
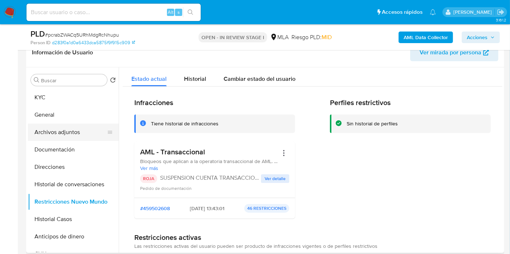
click at [77, 135] on button "Archivos adjuntos" at bounding box center [70, 132] width 85 height 17
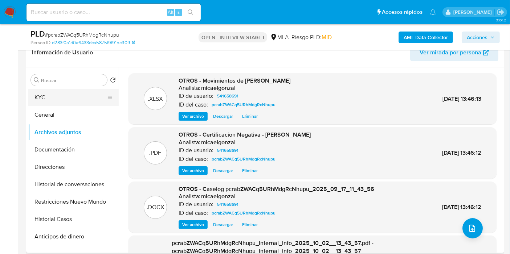
click at [73, 97] on button "KYC" at bounding box center [70, 97] width 85 height 17
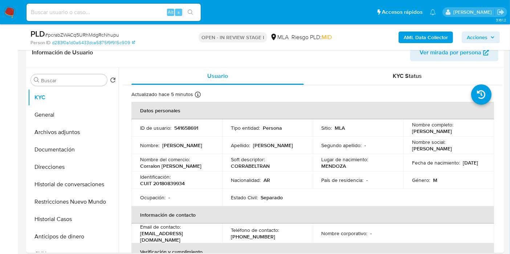
click at [486, 38] on span "Acciones" at bounding box center [476, 38] width 21 height 12
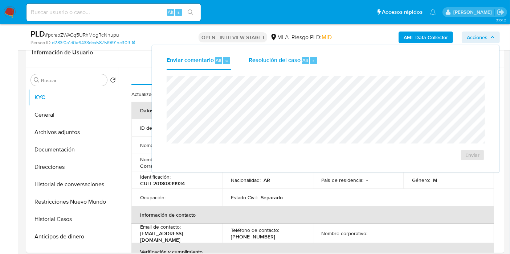
click at [250, 64] on div "Resolución del caso Alt r" at bounding box center [282, 60] width 69 height 19
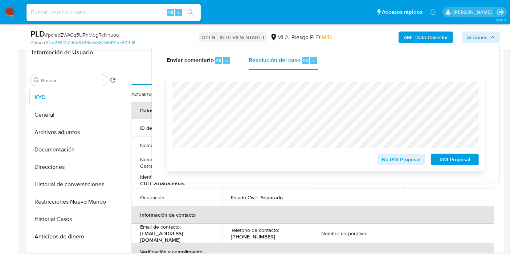
click at [460, 159] on span "ROI Proposal" at bounding box center [455, 160] width 38 height 10
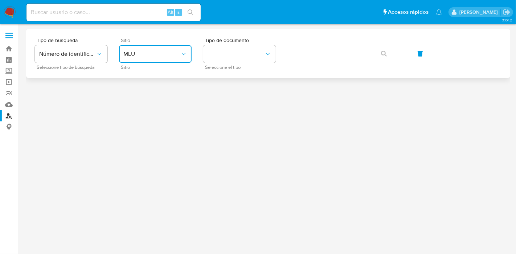
click at [179, 55] on span "MLU" at bounding box center [151, 53] width 57 height 7
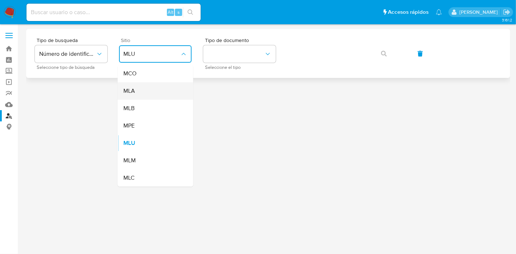
click at [169, 88] on div "MLA" at bounding box center [152, 90] width 59 height 17
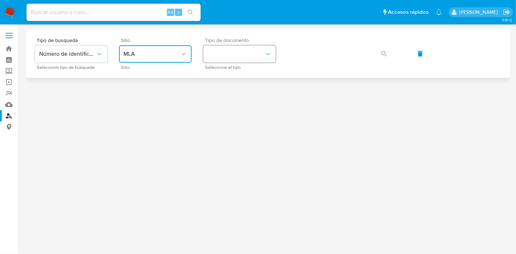
click at [235, 58] on button "identificationType" at bounding box center [239, 53] width 73 height 17
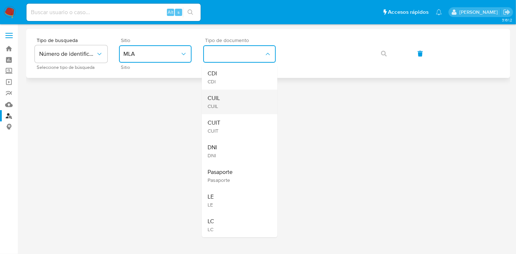
click at [233, 97] on div "CUIL CUIL" at bounding box center [236, 102] width 59 height 25
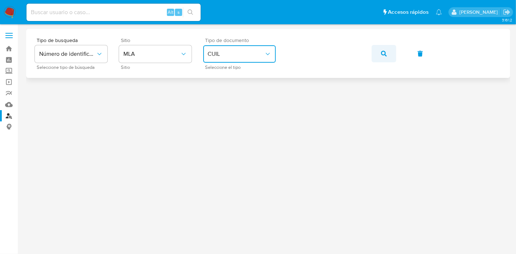
click at [391, 57] on button "button" at bounding box center [383, 53] width 25 height 17
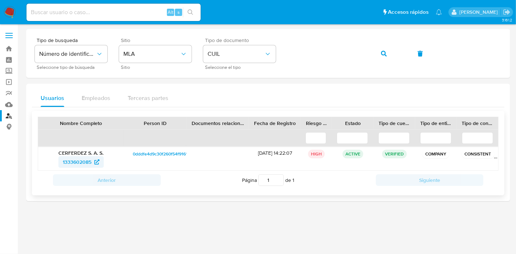
click at [92, 163] on span "1333602085" at bounding box center [81, 162] width 37 height 12
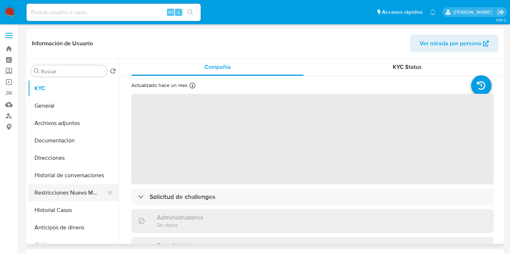
select select "10"
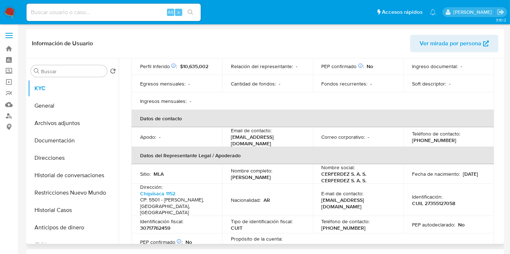
scroll to position [161, 0]
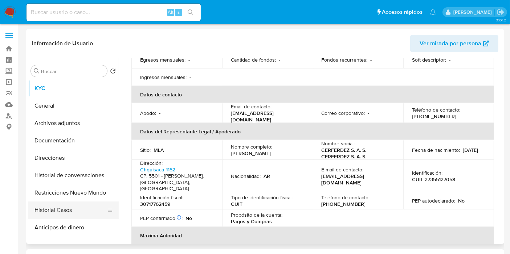
click at [58, 216] on button "Historial Casos" at bounding box center [70, 210] width 85 height 17
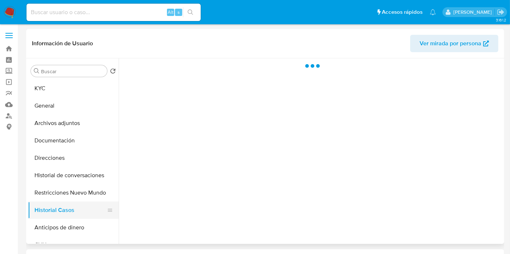
scroll to position [0, 0]
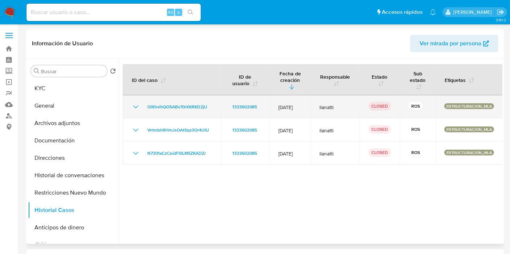
click at [139, 113] on td "OIXhvihQOSABv70rXKRKD2jU" at bounding box center [172, 106] width 98 height 23
click at [133, 106] on icon "Mostrar/Ocultar" at bounding box center [135, 107] width 9 height 9
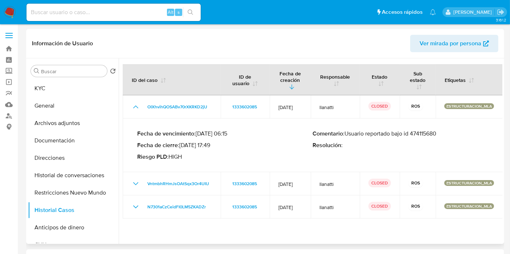
click at [426, 136] on div "Comentario : Usuario reportado bajo id 474115680 Resolución :" at bounding box center [401, 145] width 176 height 30
click at [427, 134] on p "Comentario : Usuario reportado bajo id 474115680" at bounding box center [401, 133] width 176 height 7
click at [52, 89] on button "KYC" at bounding box center [70, 88] width 85 height 17
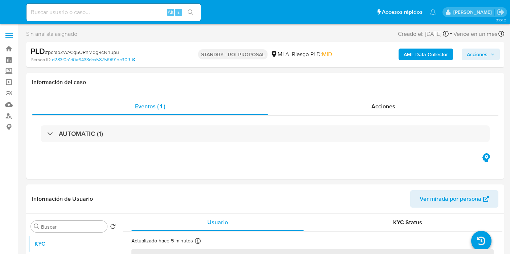
select select "10"
click at [112, 3] on div "Alt s" at bounding box center [113, 12] width 174 height 20
click at [104, 10] on input at bounding box center [113, 12] width 174 height 9
paste input "GGOo7zBZHUOoHnT5CslsREud"
type input "GGOo7zBZHUOoHnT5CslsREud"
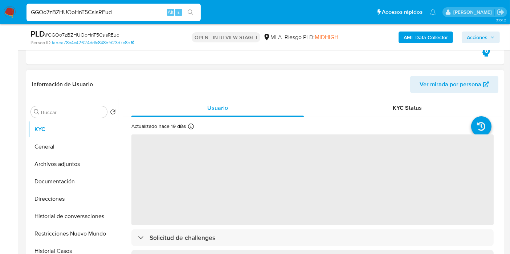
scroll to position [121, 0]
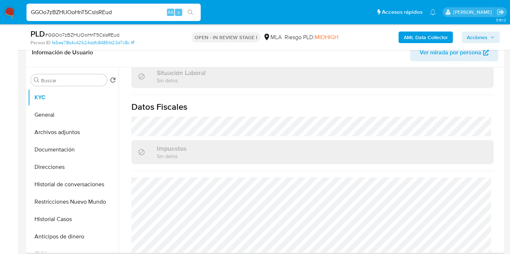
select select "10"
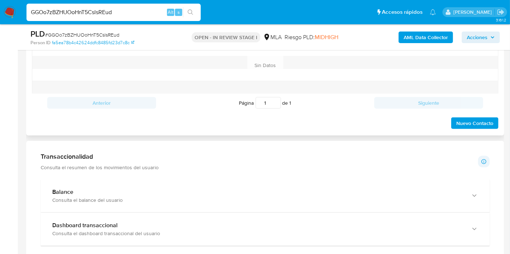
scroll to position [322, 0]
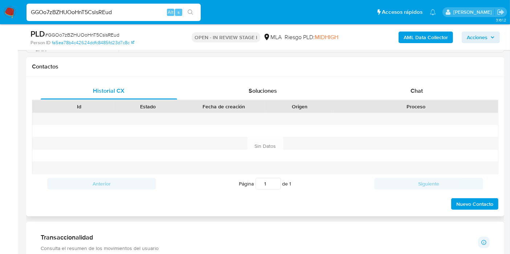
click at [414, 97] on div "Chat" at bounding box center [416, 90] width 136 height 17
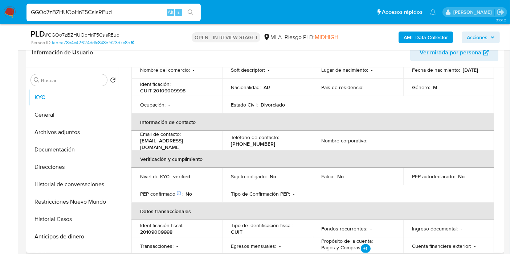
scroll to position [37, 0]
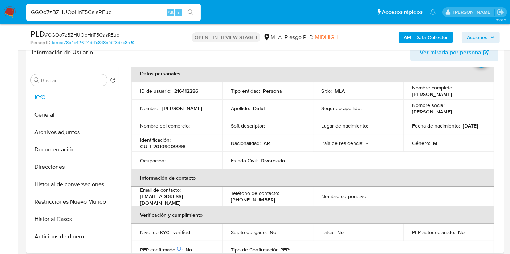
drag, startPoint x: 465, startPoint y: 95, endPoint x: 410, endPoint y: 94, distance: 55.1
click at [412, 94] on div "Nombre completo : [PERSON_NAME]" at bounding box center [448, 91] width 73 height 13
copy p "[PERSON_NAME]"
click at [59, 120] on button "General" at bounding box center [70, 114] width 85 height 17
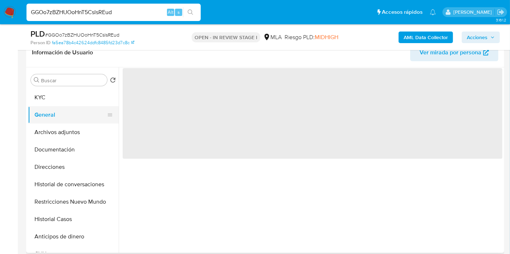
scroll to position [0, 0]
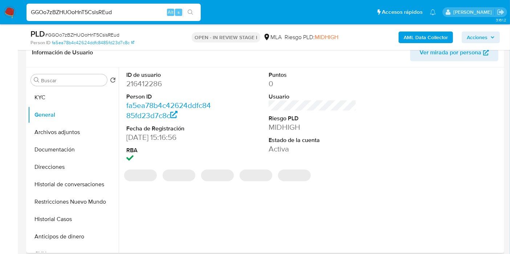
click at [152, 81] on dd "216412286" at bounding box center [170, 84] width 88 height 10
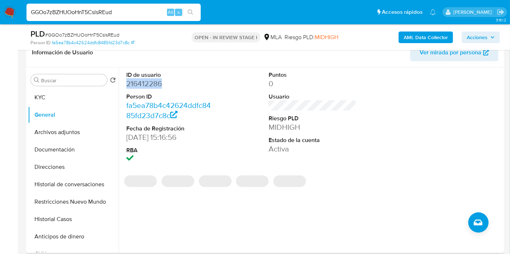
copy dd "216412286"
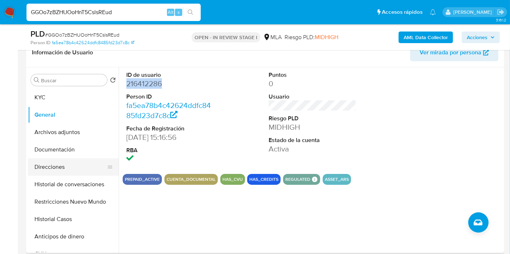
click at [40, 167] on button "Direcciones" at bounding box center [70, 167] width 85 height 17
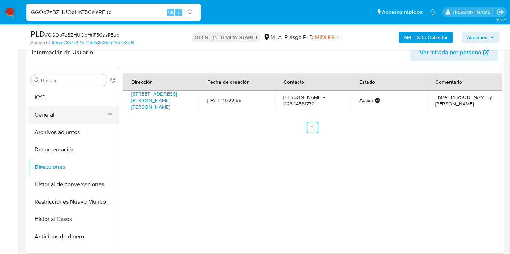
click at [91, 107] on button "General" at bounding box center [70, 114] width 85 height 17
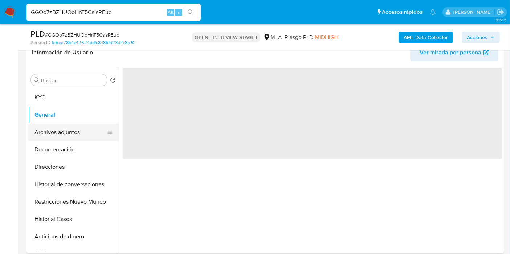
click at [73, 132] on button "Archivos adjuntos" at bounding box center [70, 132] width 85 height 17
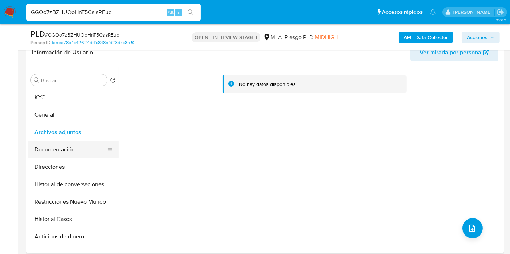
click at [65, 149] on button "Documentación" at bounding box center [70, 149] width 85 height 17
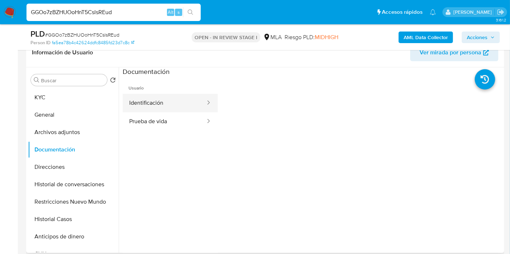
click at [200, 99] on div at bounding box center [206, 103] width 12 height 8
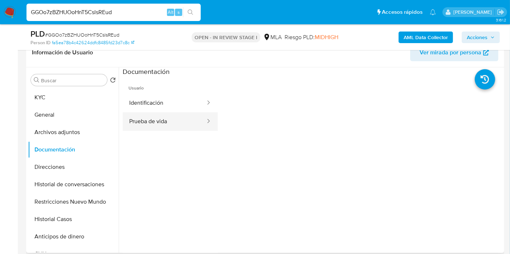
click at [179, 119] on button "Prueba de vida" at bounding box center [164, 121] width 83 height 18
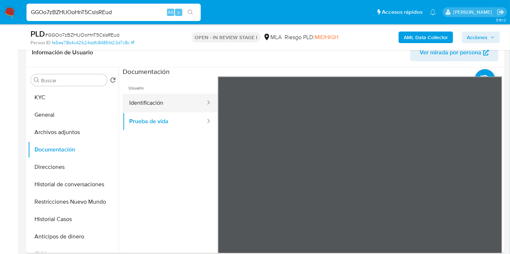
click at [181, 108] on button "Identificación" at bounding box center [164, 103] width 83 height 18
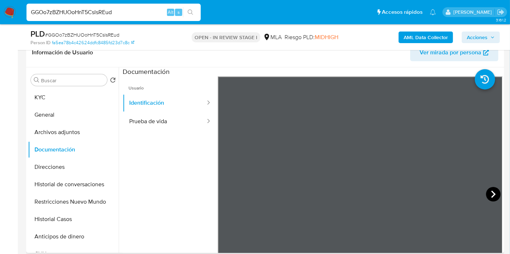
click at [491, 192] on icon at bounding box center [493, 194] width 15 height 15
click at [232, 193] on icon at bounding box center [226, 194] width 15 height 15
click at [63, 191] on button "Historial de conversaciones" at bounding box center [70, 184] width 85 height 17
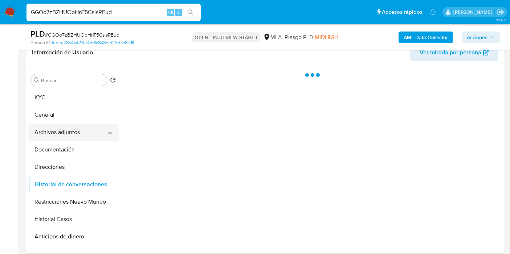
click at [66, 135] on button "Archivos adjuntos" at bounding box center [70, 132] width 85 height 17
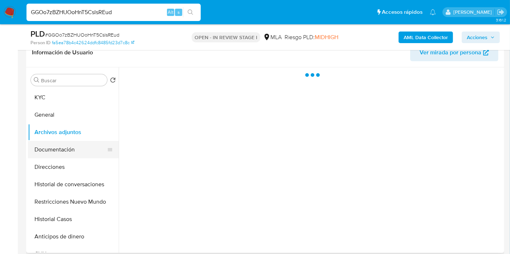
click at [50, 154] on button "Documentación" at bounding box center [70, 149] width 85 height 17
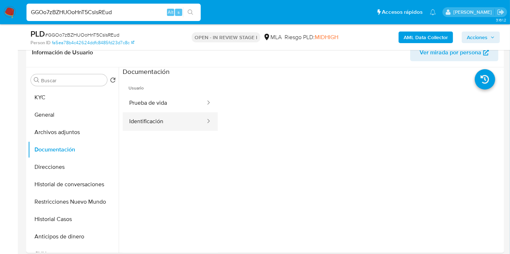
click at [156, 123] on button "Identificación" at bounding box center [164, 121] width 83 height 18
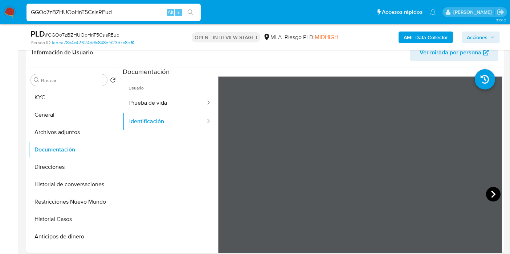
click at [489, 194] on icon at bounding box center [493, 194] width 15 height 15
click at [41, 95] on button "KYC" at bounding box center [70, 97] width 85 height 17
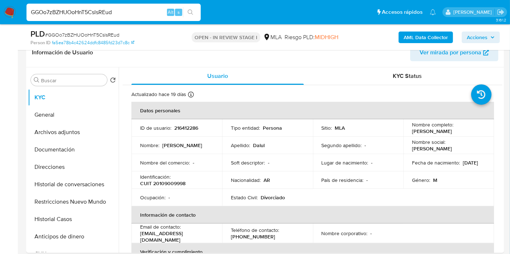
click at [171, 189] on td "Ocupación : -" at bounding box center [176, 197] width 91 height 17
click at [173, 185] on p "CUIT 20109009998" at bounding box center [162, 183] width 45 height 7
copy p "20109009998"
click at [173, 192] on td "Ocupación : -" at bounding box center [176, 197] width 91 height 17
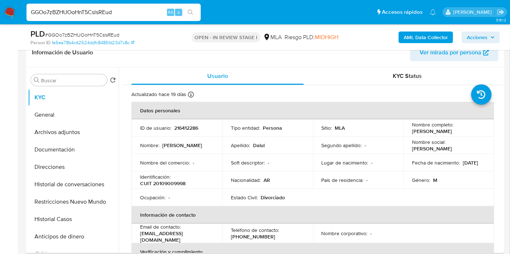
click at [180, 184] on p "CUIT 20109009998" at bounding box center [162, 183] width 45 height 7
copy p "20109009998"
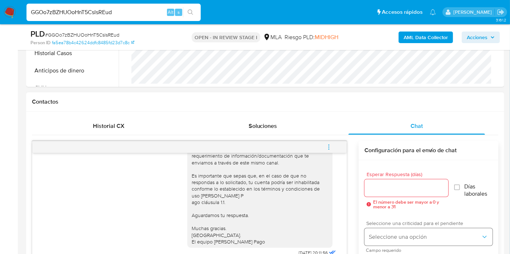
scroll to position [322, 0]
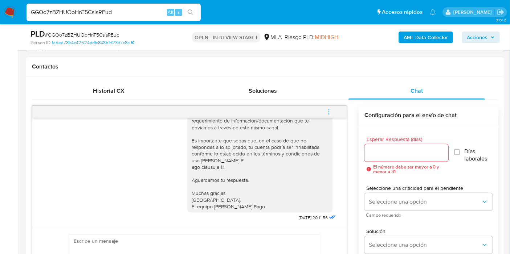
click at [332, 106] on span "menu-action" at bounding box center [328, 111] width 7 height 17
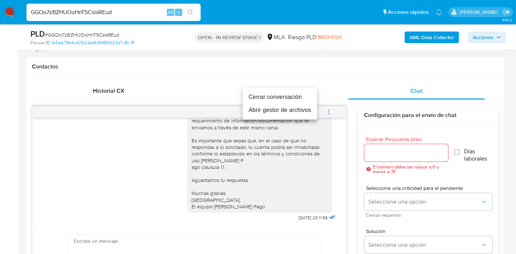
click at [282, 98] on li "Cerrar conversación" at bounding box center [280, 97] width 74 height 13
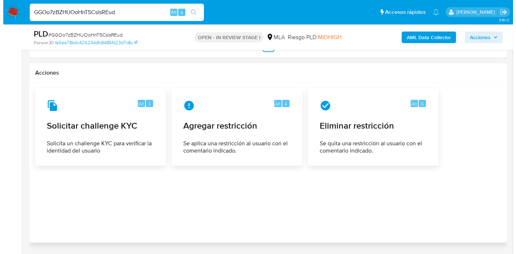
scroll to position [1224, 0]
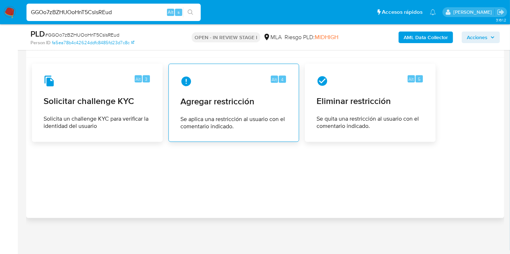
click at [264, 107] on span "Agregar restricción" at bounding box center [233, 101] width 107 height 11
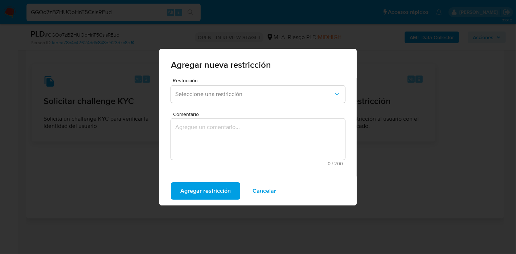
click at [253, 116] on span "Comentario" at bounding box center [260, 114] width 174 height 5
click at [253, 119] on textarea "Comentario" at bounding box center [258, 139] width 174 height 41
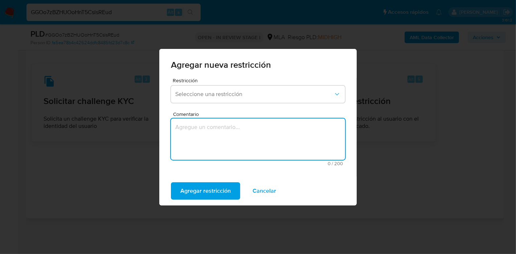
click at [250, 136] on textarea "Comentario" at bounding box center [258, 139] width 174 height 41
type textarea "AML"
click at [260, 104] on div "Restricción Seleccione una restricción" at bounding box center [258, 92] width 174 height 28
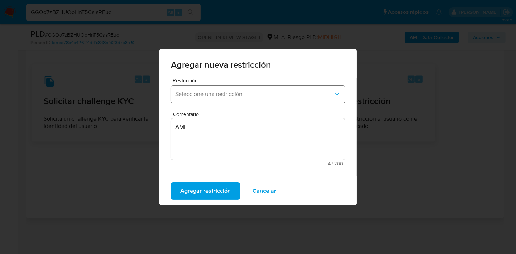
click at [267, 99] on button "Seleccione una restricción" at bounding box center [258, 94] width 174 height 17
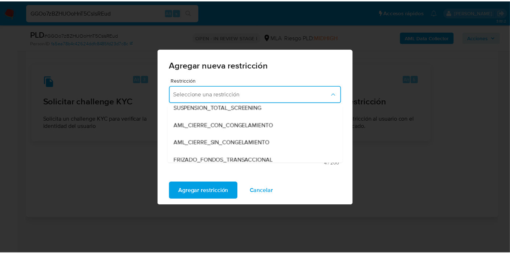
scroll to position [81, 0]
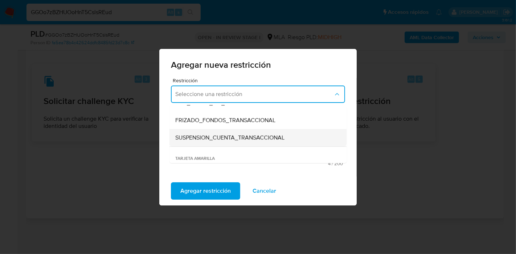
click at [254, 134] on span "SUSPENSION_CUENTA_TRANSACCIONAL" at bounding box center [229, 137] width 109 height 7
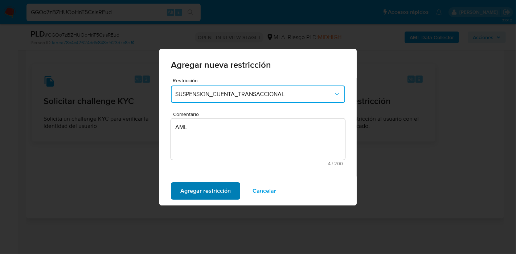
click at [227, 188] on span "Agregar restricción" at bounding box center [205, 191] width 50 height 16
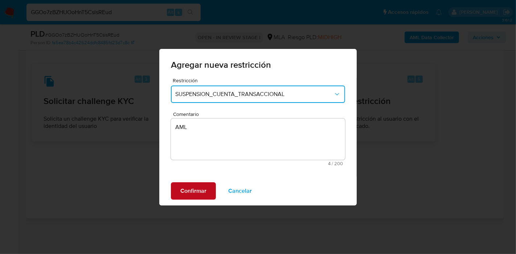
click at [198, 188] on span "Confirmar" at bounding box center [193, 191] width 26 height 16
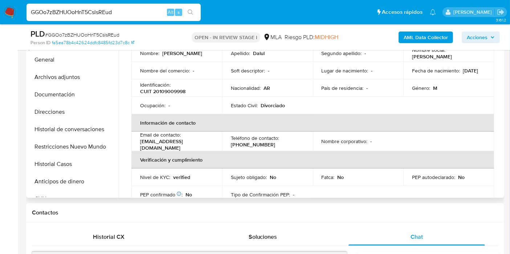
scroll to position [0, 0]
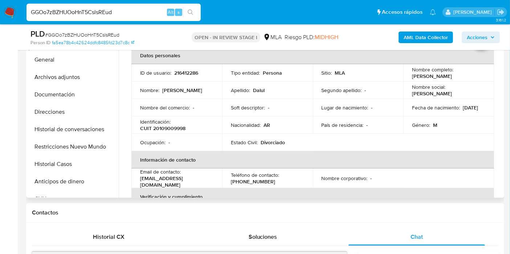
click at [173, 127] on p "CUIT 20109009998" at bounding box center [162, 128] width 45 height 7
copy p "20109009998"
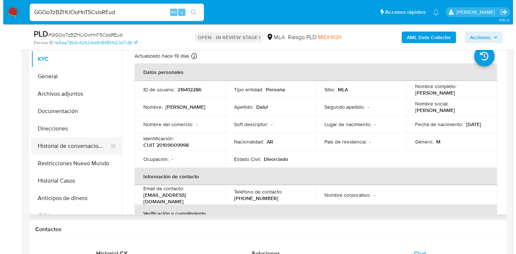
scroll to position [95, 0]
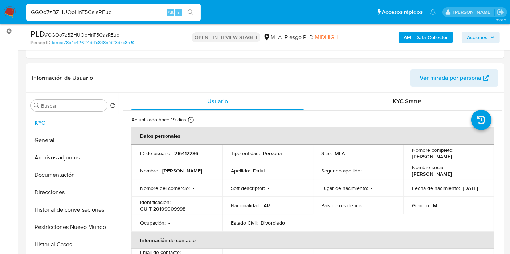
click at [415, 42] on b "AML Data Collector" at bounding box center [425, 38] width 44 height 12
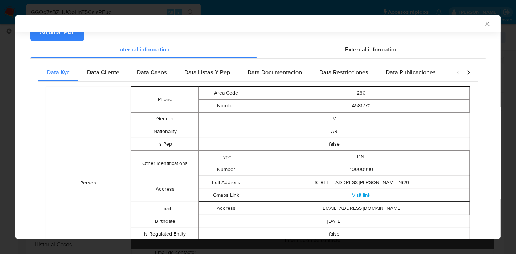
scroll to position [36, 0]
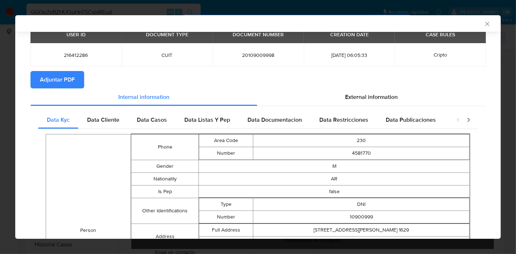
click at [107, 141] on td "Person" at bounding box center [88, 230] width 85 height 193
click at [108, 126] on div "Data Cliente" at bounding box center [103, 119] width 50 height 17
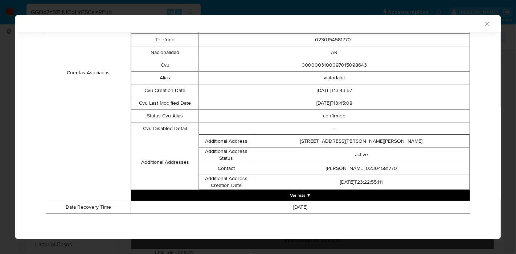
scroll to position [50, 0]
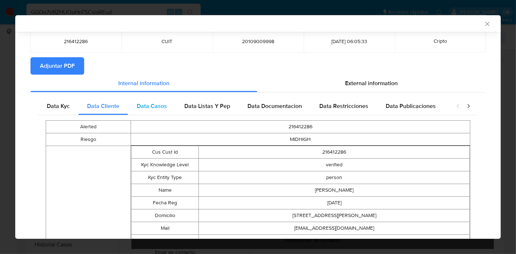
click at [143, 107] on span "Data Casos" at bounding box center [152, 106] width 30 height 8
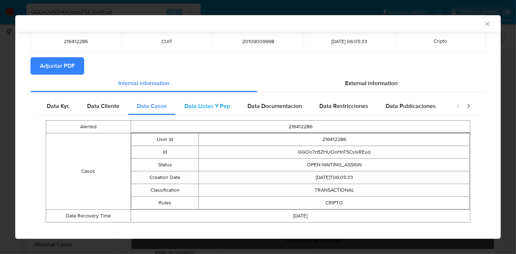
click at [221, 104] on span "Data Listas Y Pep" at bounding box center [207, 106] width 46 height 8
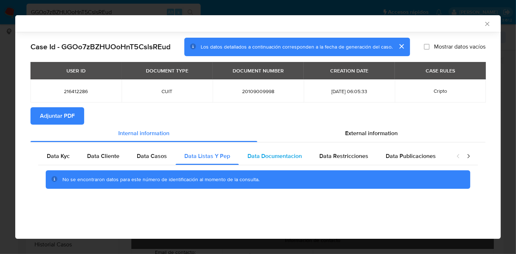
click at [266, 150] on div "Data Documentacion" at bounding box center [275, 156] width 72 height 17
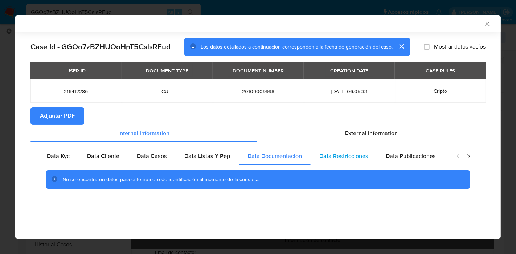
click at [334, 157] on span "Data Restricciones" at bounding box center [343, 156] width 49 height 8
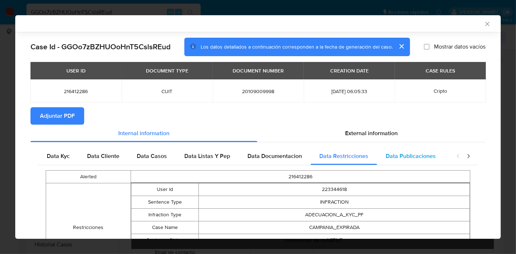
click at [392, 158] on span "Data Publicaciones" at bounding box center [411, 156] width 50 height 8
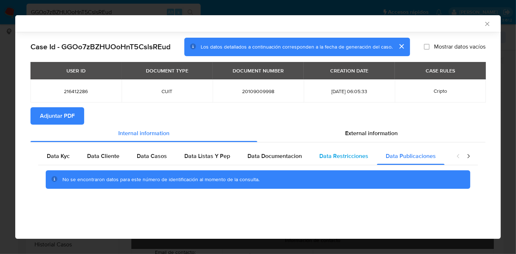
click at [319, 156] on span "Data Restricciones" at bounding box center [343, 156] width 49 height 8
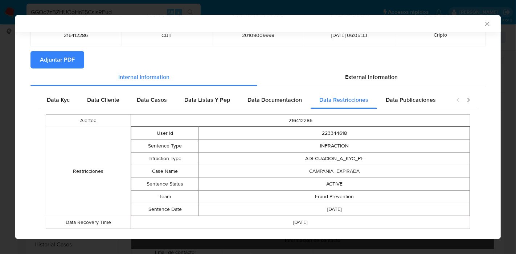
scroll to position [71, 0]
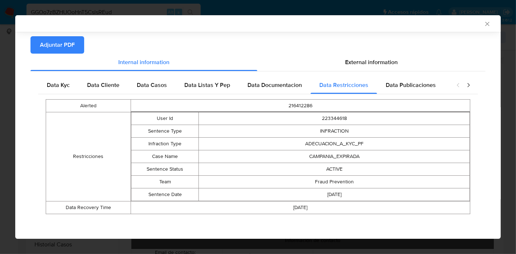
click at [449, 84] on div "closure-recommendation-modal" at bounding box center [463, 85] width 29 height 17
click at [434, 83] on div "Data Publicaciones" at bounding box center [410, 85] width 67 height 17
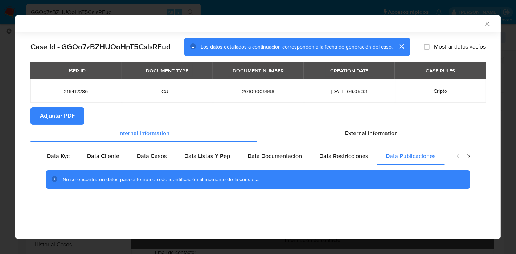
click at [468, 151] on div "closure-recommendation-modal" at bounding box center [463, 156] width 29 height 17
click at [469, 157] on icon "closure-recommendation-modal" at bounding box center [468, 156] width 2 height 4
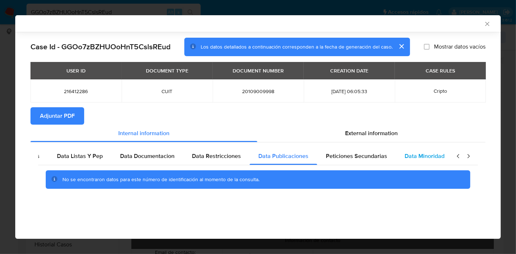
click at [432, 157] on span "Data Minoridad" at bounding box center [424, 156] width 40 height 8
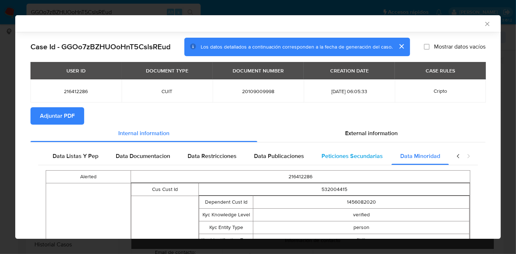
click at [335, 155] on span "Peticiones Secundarias" at bounding box center [351, 156] width 61 height 8
click at [335, 155] on span "Peticiones Secundarias" at bounding box center [356, 156] width 61 height 8
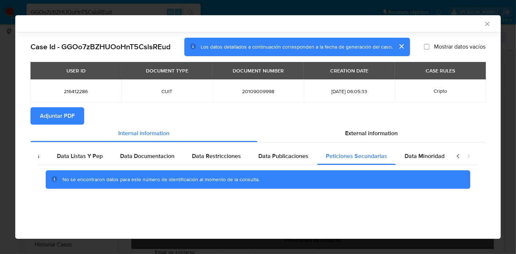
drag, startPoint x: 406, startPoint y: 158, endPoint x: 493, endPoint y: 168, distance: 87.2
click at [408, 158] on span "Data Minoridad" at bounding box center [424, 156] width 40 height 8
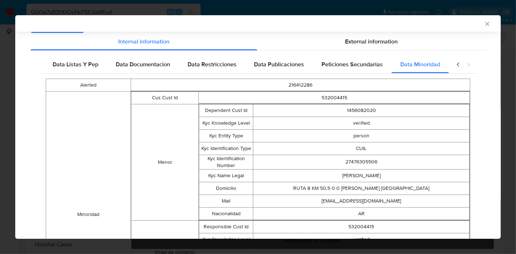
scroll to position [79, 0]
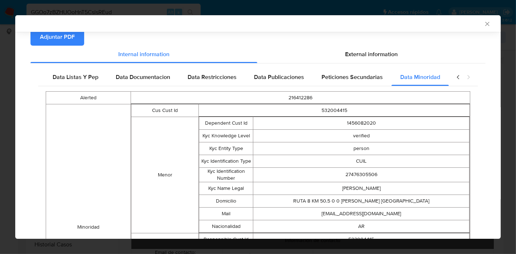
click at [449, 75] on div "closure-recommendation-modal" at bounding box center [463, 77] width 29 height 17
click at [454, 75] on icon "closure-recommendation-modal" at bounding box center [457, 77] width 7 height 7
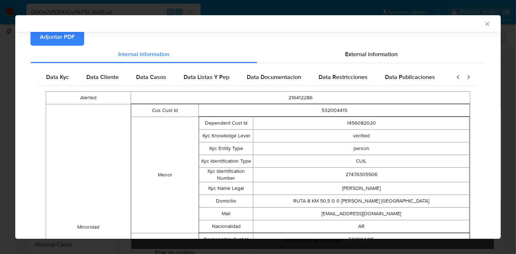
scroll to position [0, 0]
click at [454, 78] on icon "closure-recommendation-modal" at bounding box center [457, 77] width 7 height 7
click at [55, 79] on span "Data Kyc" at bounding box center [58, 77] width 23 height 8
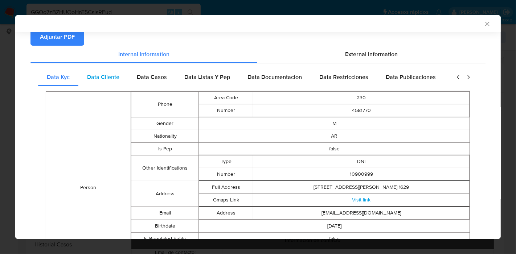
click at [123, 84] on div "Data Cliente" at bounding box center [103, 77] width 50 height 17
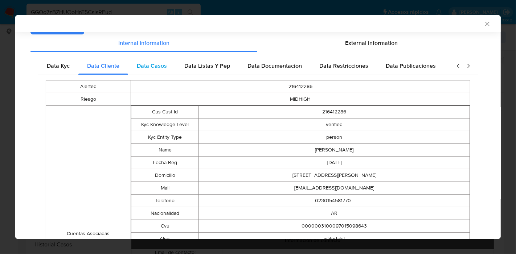
click at [153, 71] on div "Data Casos" at bounding box center [152, 65] width 48 height 17
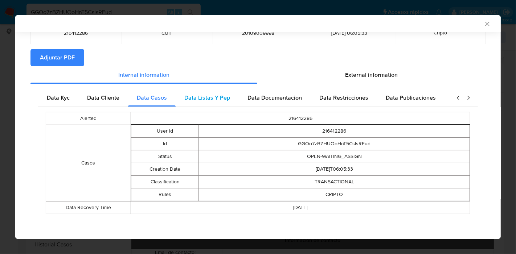
click at [223, 97] on span "Data Listas Y Pep" at bounding box center [207, 98] width 46 height 8
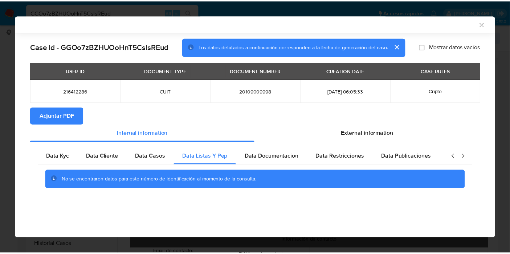
scroll to position [0, 0]
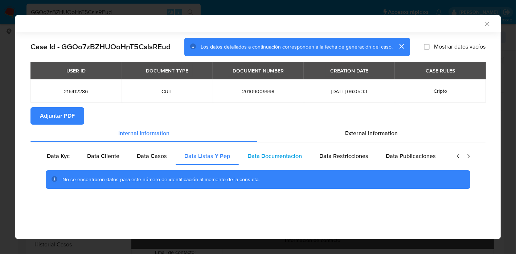
click at [270, 148] on div "Data Documentacion" at bounding box center [275, 156] width 72 height 17
click at [390, 171] on div "No se encontraron datos para este número de identificación al momento de la con…" at bounding box center [258, 179] width 424 height 19
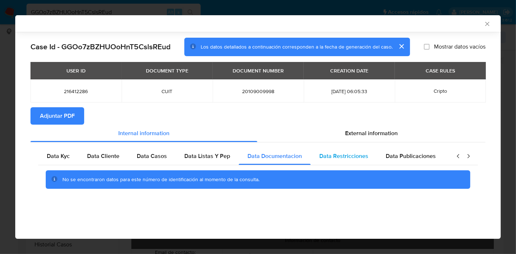
drag, startPoint x: 394, startPoint y: 159, endPoint x: 368, endPoint y: 159, distance: 25.8
click at [379, 159] on div "Data Publicaciones" at bounding box center [410, 156] width 67 height 17
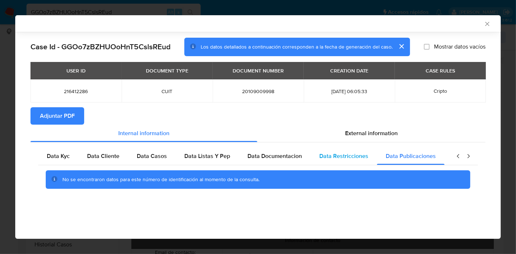
click at [349, 159] on span "Data Restricciones" at bounding box center [343, 156] width 49 height 8
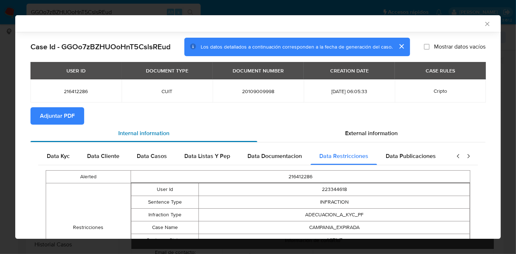
drag, startPoint x: 61, startPoint y: 159, endPoint x: 124, endPoint y: 134, distance: 67.9
click at [66, 158] on span "Data Kyc" at bounding box center [58, 156] width 23 height 8
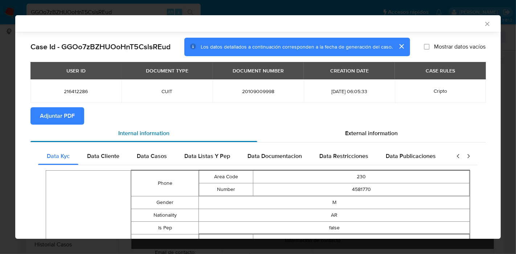
click at [128, 129] on span "Internal information" at bounding box center [143, 133] width 51 height 8
click at [54, 119] on span "Adjuntar PDF" at bounding box center [57, 116] width 35 height 16
click at [483, 26] on icon "Cerrar ventana" at bounding box center [486, 23] width 7 height 7
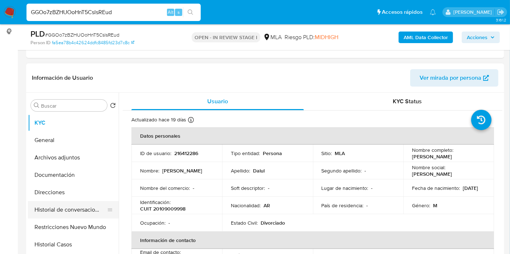
click at [67, 217] on button "Historial de conversaciones" at bounding box center [70, 209] width 85 height 17
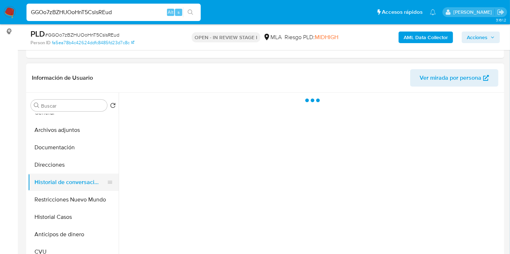
scroll to position [40, 0]
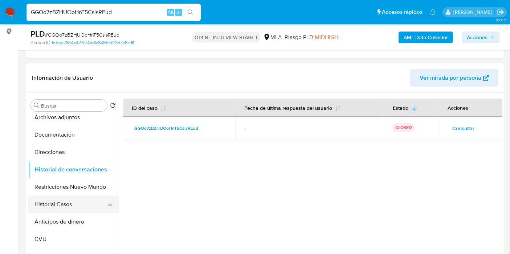
click at [81, 203] on button "Historial Casos" at bounding box center [70, 204] width 85 height 17
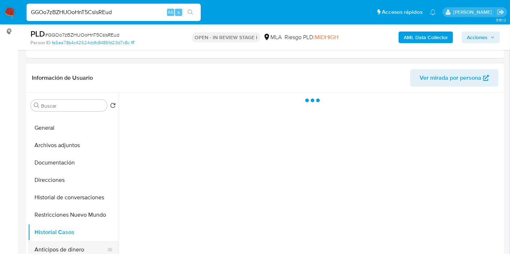
scroll to position [0, 0]
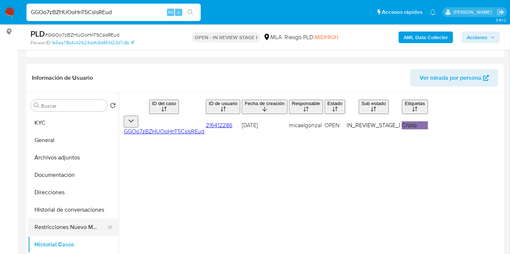
click at [63, 229] on button "Restricciones Nuevo Mundo" at bounding box center [70, 227] width 85 height 17
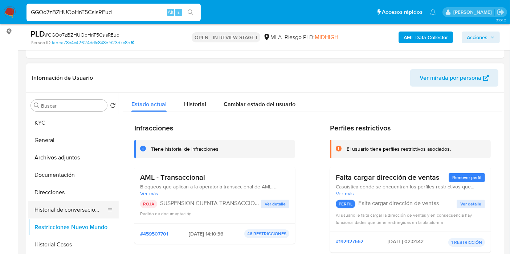
click at [81, 215] on button "Historial de conversaciones" at bounding box center [70, 209] width 85 height 17
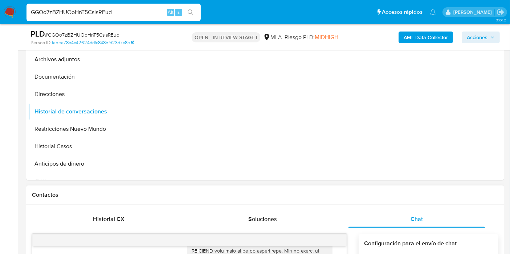
scroll to position [257, 0]
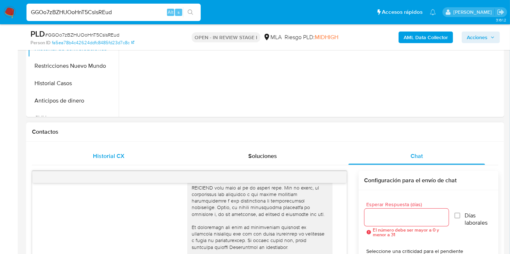
click at [135, 160] on div "Historial CX" at bounding box center [109, 156] width 136 height 17
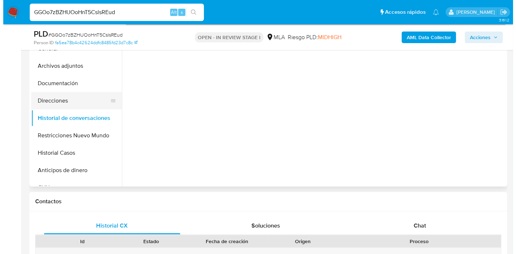
scroll to position [136, 0]
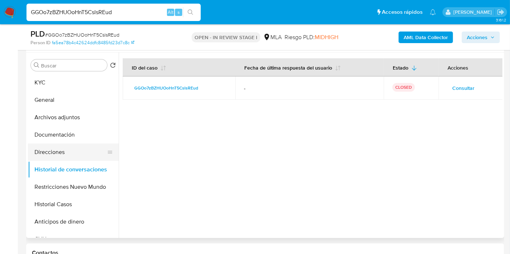
click at [51, 152] on button "Direcciones" at bounding box center [70, 152] width 85 height 17
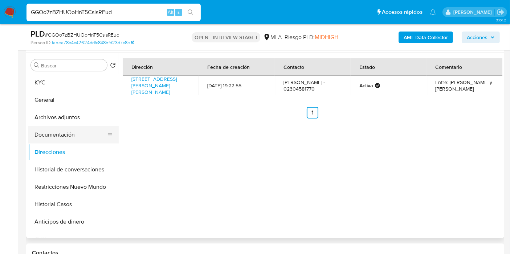
click at [64, 141] on button "Documentación" at bounding box center [70, 134] width 85 height 17
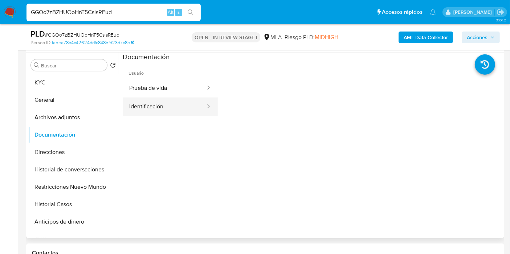
click at [167, 99] on button "Identificación" at bounding box center [164, 107] width 83 height 18
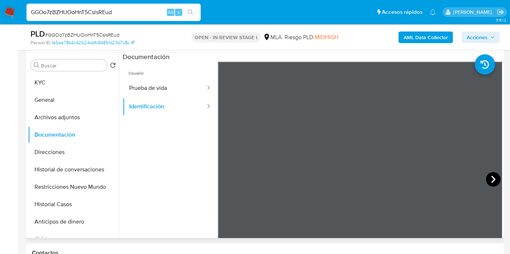
click at [487, 180] on icon at bounding box center [493, 179] width 15 height 15
click at [119, 110] on div at bounding box center [310, 146] width 383 height 186
click at [80, 104] on button "General" at bounding box center [70, 99] width 85 height 17
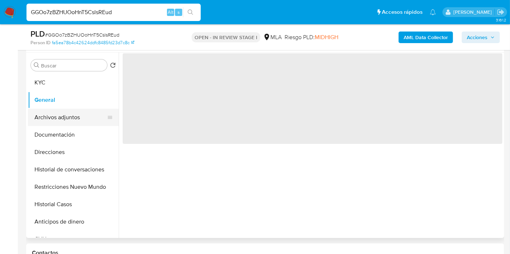
click at [74, 112] on button "Archivos adjuntos" at bounding box center [70, 117] width 85 height 17
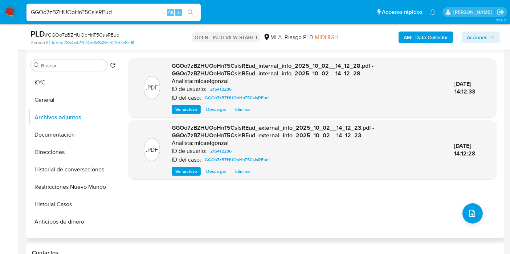
click at [482, 215] on div ".PDF GGOo7zBZHUOoHnT5CslsREud_internal_info_2025_10_02__14_12_28.pdf - GGOo7zBZ…" at bounding box center [312, 145] width 368 height 174
click at [468, 213] on icon "upload-file" at bounding box center [472, 213] width 9 height 9
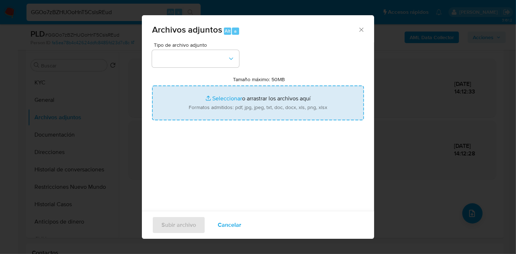
click at [247, 99] on input "Tamaño máximo: 50MB Seleccionar archivos" at bounding box center [258, 103] width 212 height 35
type input "C:\fakepath\Certificacion Negativa - Abelardo Nolberto Dalul.pdf"
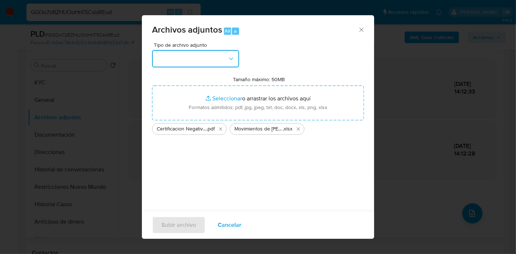
click at [209, 64] on button "button" at bounding box center [195, 58] width 87 height 17
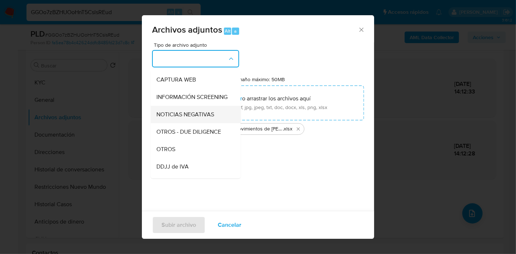
scroll to position [81, 0]
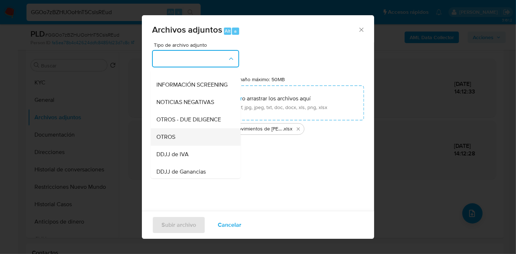
click at [189, 139] on div "OTROS" at bounding box center [193, 136] width 74 height 17
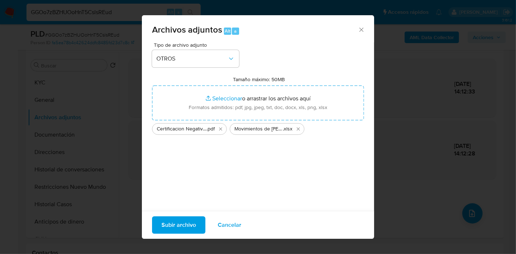
click at [191, 222] on span "Subir archivo" at bounding box center [178, 225] width 34 height 16
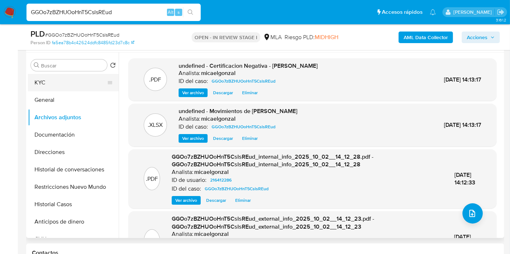
click at [70, 84] on button "KYC" at bounding box center [70, 82] width 85 height 17
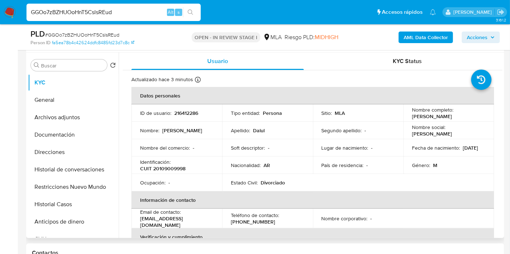
drag, startPoint x: 465, startPoint y: 119, endPoint x: 411, endPoint y: 115, distance: 53.8
click at [411, 115] on td "Nombre completo : Abelardo Nolberto Dalul" at bounding box center [448, 112] width 91 height 17
copy p "Abelardo Nolberto Dalul"
click at [102, 185] on button "Restricciones Nuevo Mundo" at bounding box center [70, 186] width 85 height 17
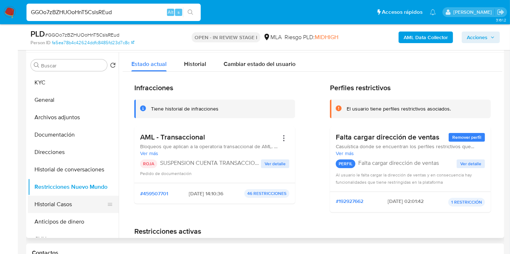
click at [69, 203] on button "Historial Casos" at bounding box center [70, 204] width 85 height 17
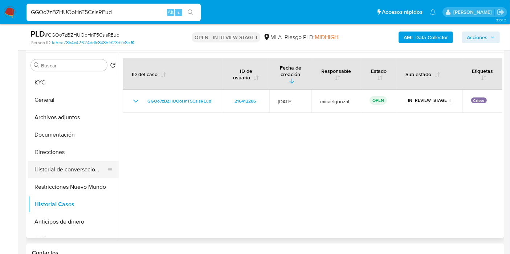
click at [81, 170] on button "Historial de conversaciones" at bounding box center [70, 169] width 85 height 17
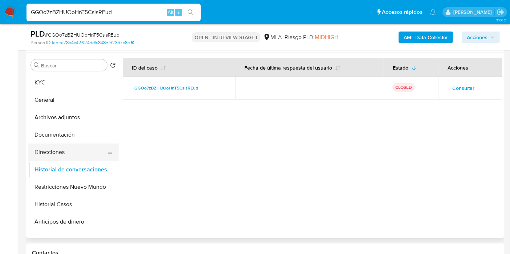
click at [75, 148] on button "Direcciones" at bounding box center [70, 152] width 85 height 17
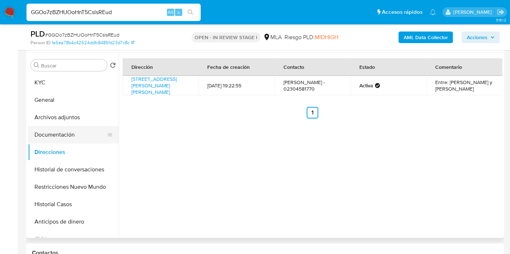
click at [63, 134] on button "Documentación" at bounding box center [70, 134] width 85 height 17
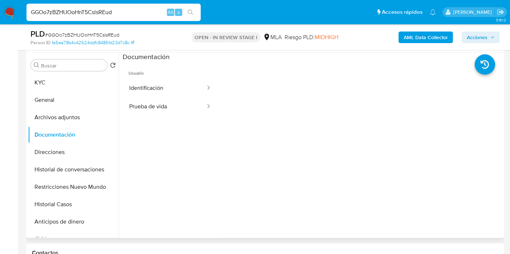
click at [251, 110] on div at bounding box center [360, 178] width 285 height 232
click at [168, 111] on button "Prueba de vida" at bounding box center [164, 107] width 83 height 18
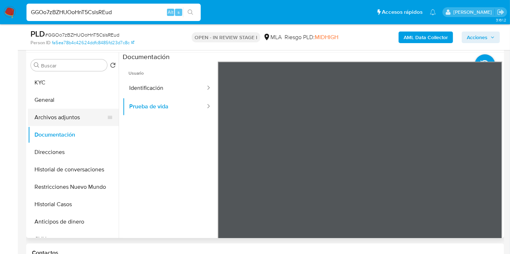
click at [85, 118] on button "Archivos adjuntos" at bounding box center [70, 117] width 85 height 17
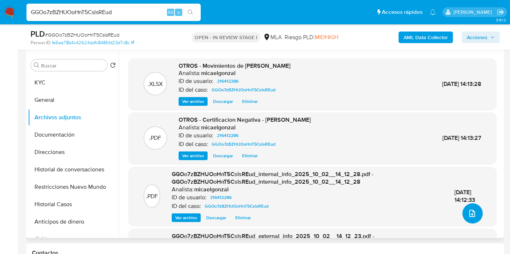
click at [463, 213] on button "upload-file" at bounding box center [472, 213] width 20 height 20
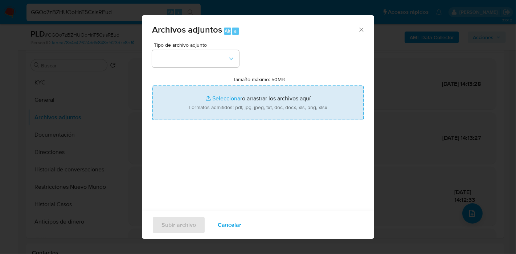
click at [207, 86] on input "Tamaño máximo: 50MB Seleccionar archivos" at bounding box center [258, 103] width 212 height 35
type input "C:\fakepath\Caselog GGOo7zBZHUOoHnT5CslsREud_2025_09_17_09_50_15.docx"
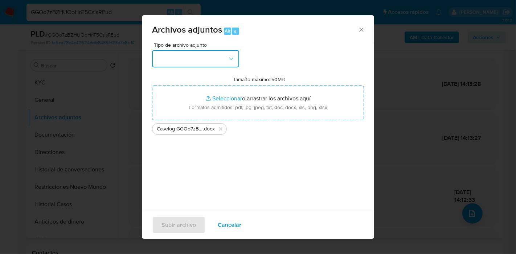
click at [223, 62] on button "button" at bounding box center [195, 58] width 87 height 17
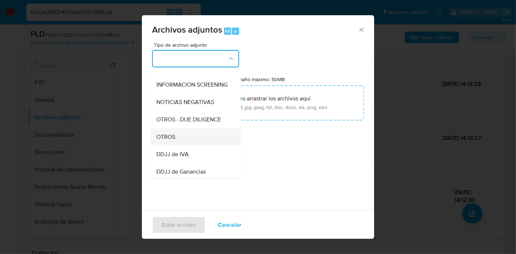
click at [184, 146] on div "OTROS" at bounding box center [193, 136] width 74 height 17
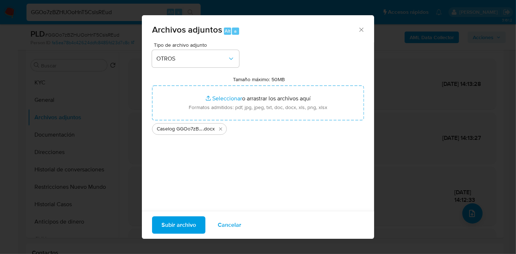
click at [190, 225] on span "Subir archivo" at bounding box center [178, 225] width 34 height 16
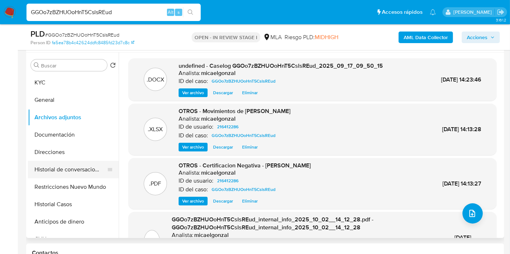
click at [80, 175] on button "Historial de conversaciones" at bounding box center [70, 169] width 85 height 17
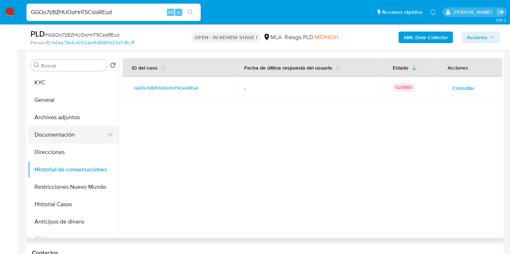
click at [96, 133] on button "Documentación" at bounding box center [70, 134] width 85 height 17
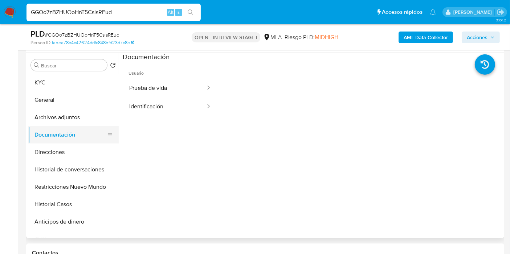
click at [64, 126] on button "Documentación" at bounding box center [70, 134] width 85 height 17
click at [75, 116] on button "Archivos adjuntos" at bounding box center [70, 117] width 85 height 17
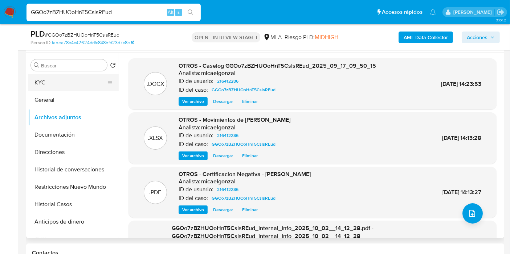
click at [72, 80] on button "KYC" at bounding box center [70, 82] width 85 height 17
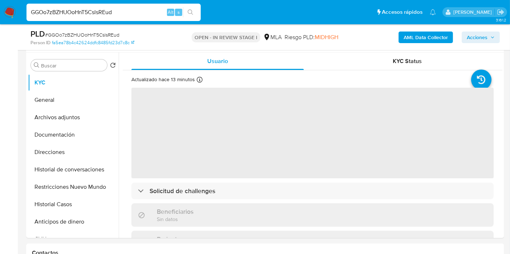
click at [483, 39] on span "Acciones" at bounding box center [476, 38] width 21 height 12
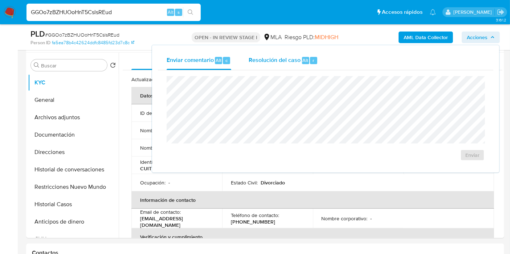
click at [308, 65] on div "Resolución del caso Alt r" at bounding box center [282, 60] width 69 height 19
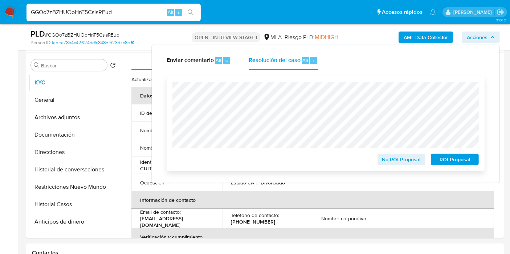
click at [440, 155] on span "ROI Proposal" at bounding box center [455, 160] width 38 height 10
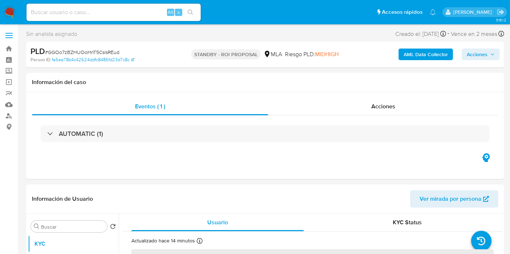
select select "10"
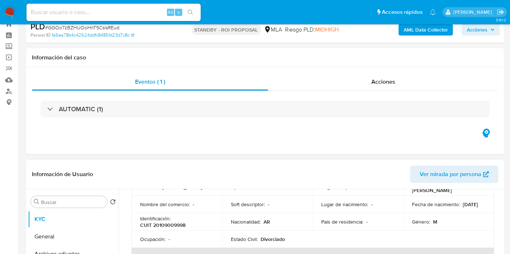
scroll to position [81, 0]
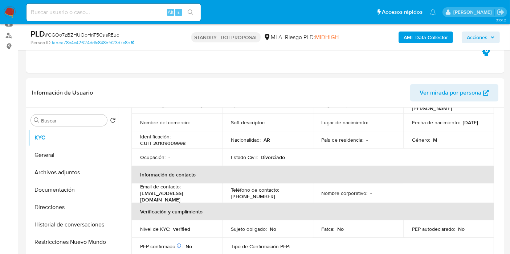
click at [6, 17] on img at bounding box center [10, 12] width 12 height 12
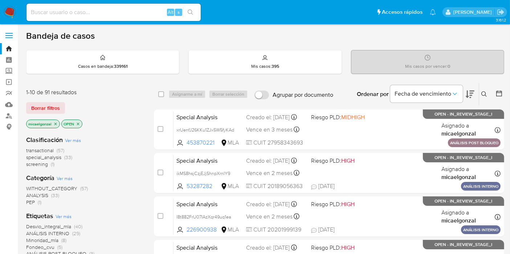
click at [140, 11] on input at bounding box center [113, 12] width 174 height 9
paste input "GffIigIqA3OnAe0KuKXfCUEc"
type input "GffIigIqA3OnAe0KuKXfCUEc"
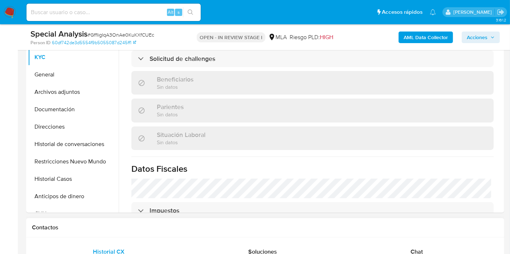
scroll to position [121, 0]
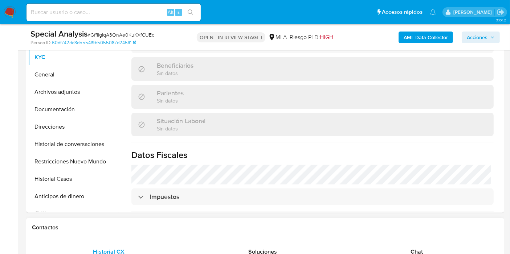
drag, startPoint x: 403, startPoint y: 229, endPoint x: 404, endPoint y: 236, distance: 7.0
click at [403, 231] on div "Contactos" at bounding box center [265, 227] width 478 height 19
select select "10"
click at [411, 248] on span "Chat" at bounding box center [416, 252] width 12 height 8
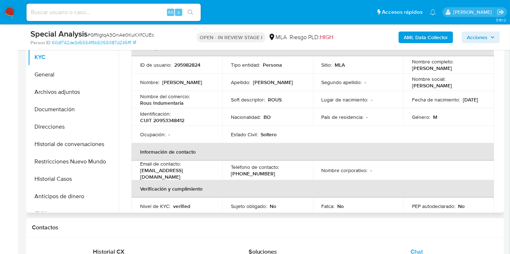
scroll to position [0, 0]
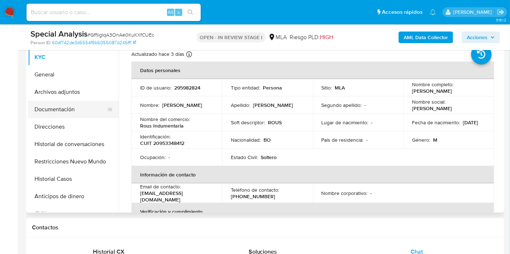
click at [67, 111] on button "Documentación" at bounding box center [70, 109] width 85 height 17
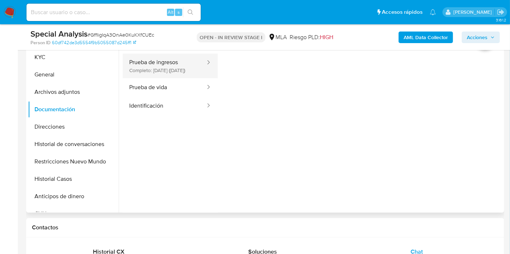
click at [184, 70] on button "Prueba de ingresos Completo: [DATE] ([DATE])" at bounding box center [164, 66] width 83 height 25
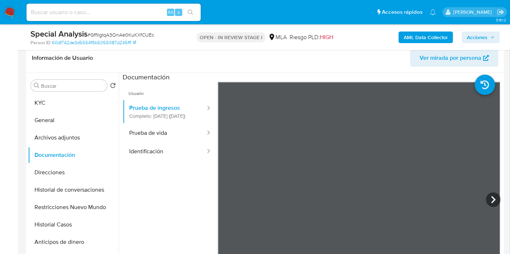
scroll to position [40, 0]
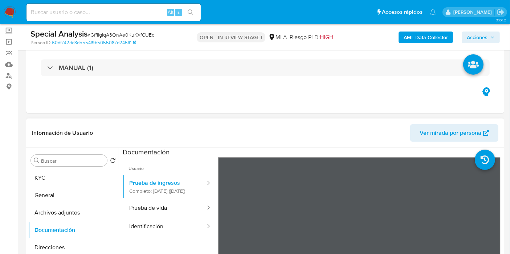
drag, startPoint x: 68, startPoint y: 128, endPoint x: 69, endPoint y: 134, distance: 6.0
click at [68, 128] on header "Información de Usuario Ver mirada por persona" at bounding box center [265, 132] width 466 height 17
click at [74, 174] on button "KYC" at bounding box center [70, 177] width 85 height 17
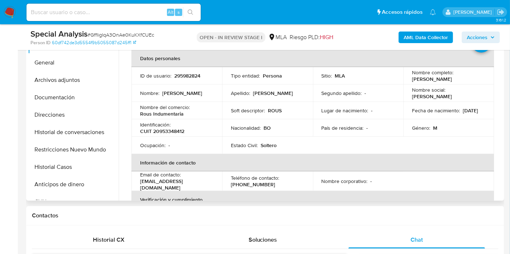
scroll to position [161, 0]
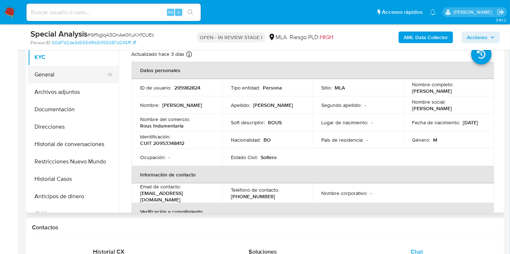
click at [89, 74] on button "General" at bounding box center [70, 74] width 85 height 17
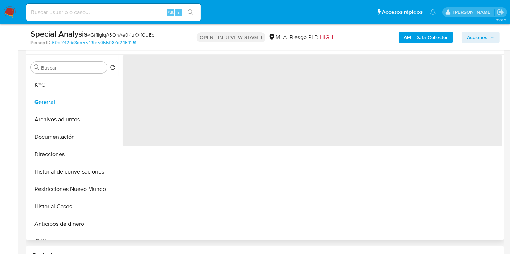
scroll to position [121, 0]
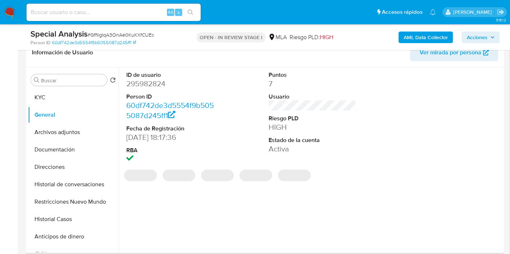
click at [150, 86] on dd "295982824" at bounding box center [170, 84] width 88 height 10
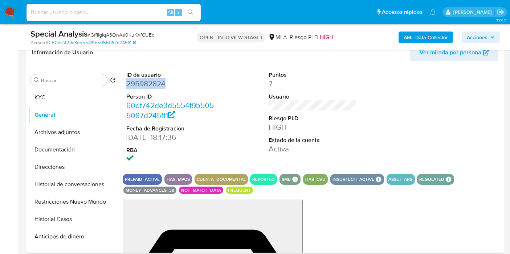
copy dd "295982824"
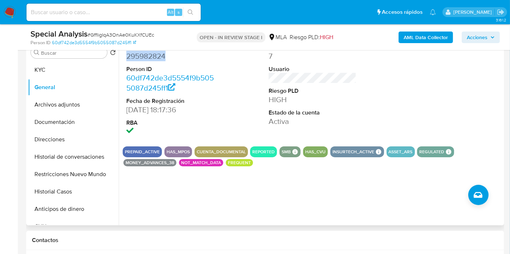
scroll to position [161, 0]
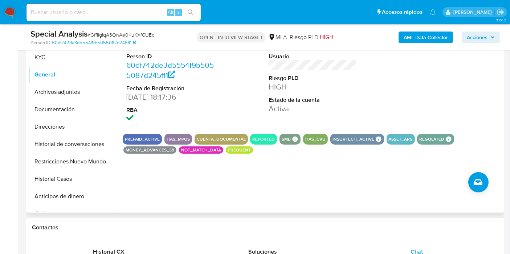
drag, startPoint x: 290, startPoint y: 140, endPoint x: 294, endPoint y: 138, distance: 4.5
click at [294, 138] on div "SMB SMB SMB Advisor Email - Advisor Name -" at bounding box center [289, 139] width 21 height 11
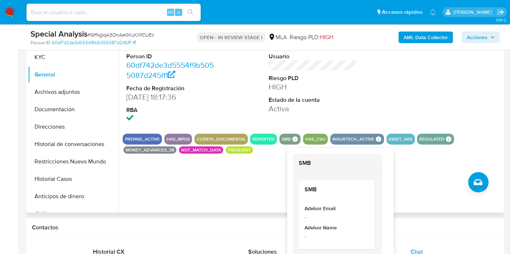
click at [294, 138] on icon at bounding box center [294, 138] width 5 height 5
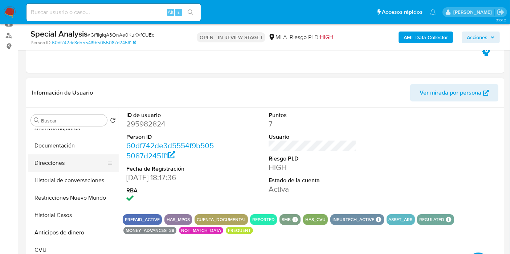
scroll to position [81, 0]
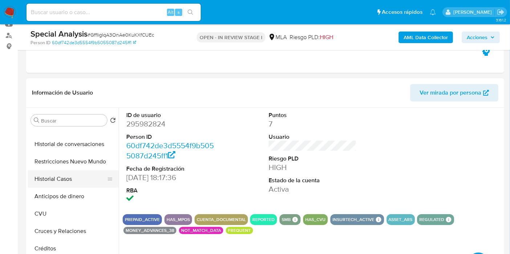
drag, startPoint x: 84, startPoint y: 210, endPoint x: 82, endPoint y: 186, distance: 24.0
click at [84, 209] on button "CVU" at bounding box center [73, 213] width 91 height 17
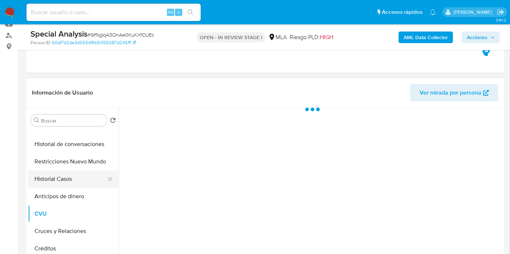
click at [82, 180] on button "Historial Casos" at bounding box center [70, 178] width 85 height 17
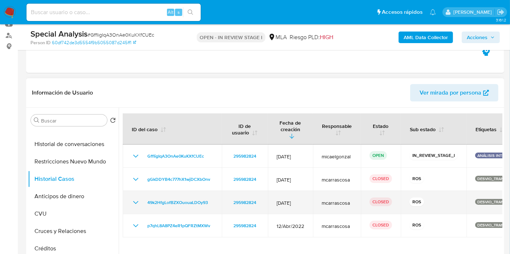
click at [138, 198] on icon "Mostrar/Ocultar" at bounding box center [135, 202] width 9 height 9
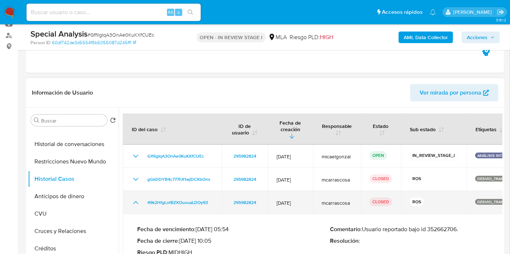
click at [138, 198] on icon "Mostrar/Ocultar" at bounding box center [135, 202] width 9 height 9
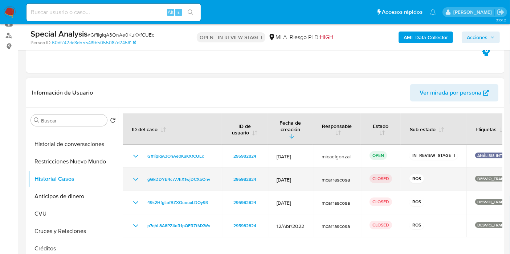
click at [139, 175] on icon "Mostrar/Ocultar" at bounding box center [135, 179] width 9 height 9
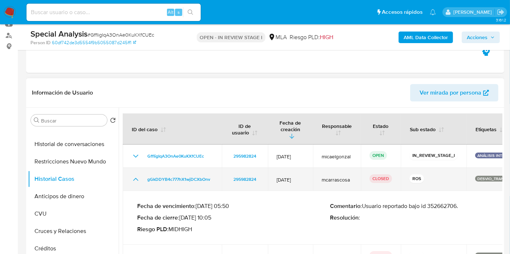
click at [139, 175] on icon "Mostrar/Ocultar" at bounding box center [135, 179] width 9 height 9
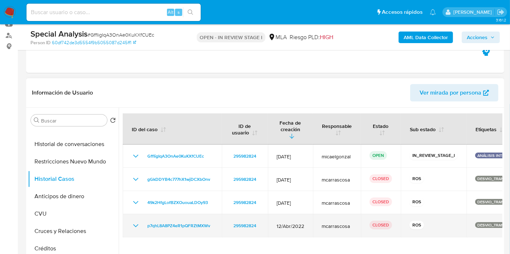
click at [133, 222] on icon "Mostrar/Ocultar" at bounding box center [135, 226] width 9 height 9
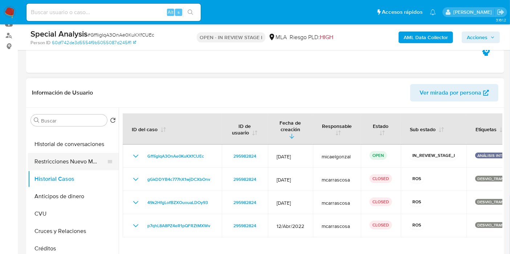
click at [80, 156] on button "Restricciones Nuevo Mundo" at bounding box center [70, 161] width 85 height 17
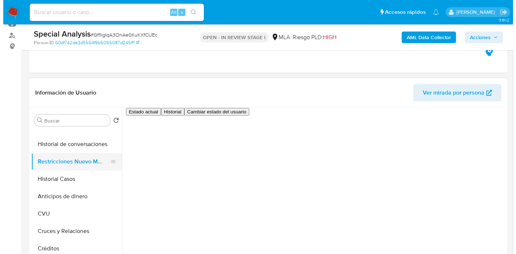
scroll to position [0, 0]
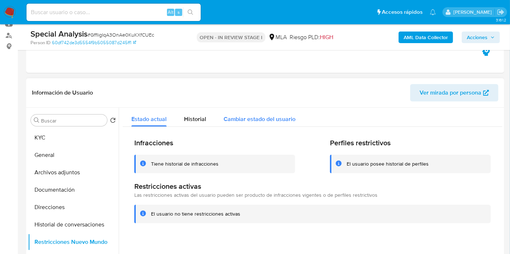
click at [215, 124] on button "Cambiar estado del usuario" at bounding box center [259, 117] width 89 height 19
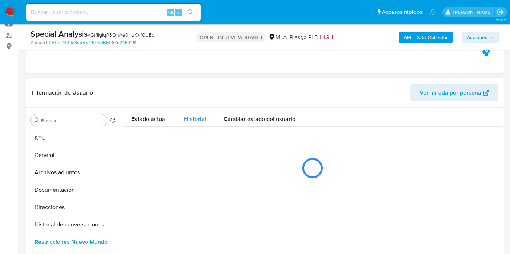
click at [201, 121] on span "Historial" at bounding box center [195, 119] width 22 height 8
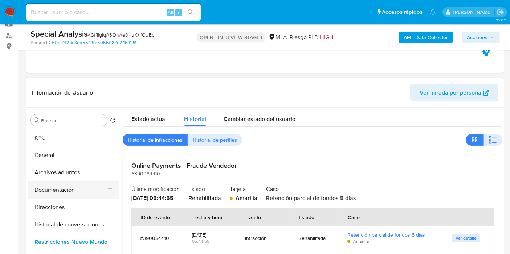
click at [73, 183] on button "Documentación" at bounding box center [70, 189] width 85 height 17
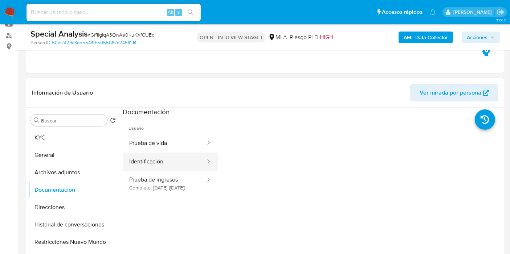
click at [200, 169] on div at bounding box center [206, 162] width 12 height 18
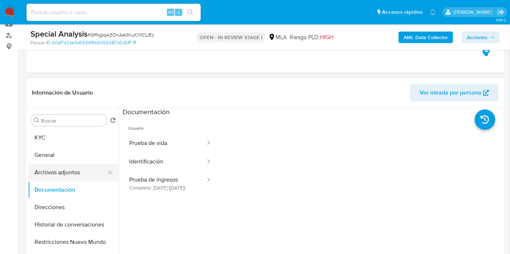
click at [55, 172] on button "Archivos adjuntos" at bounding box center [70, 172] width 85 height 17
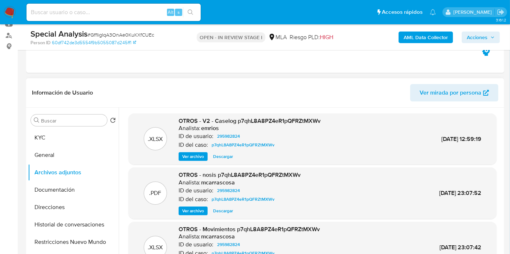
click at [203, 155] on span "Ver archivo" at bounding box center [193, 156] width 22 height 7
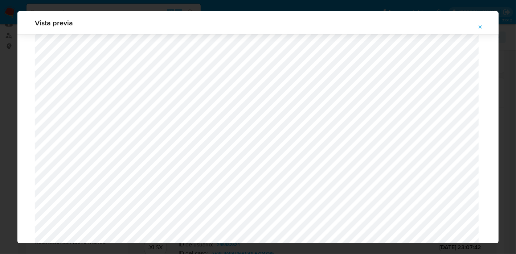
scroll to position [791, 0]
click at [0, 94] on div "Vista previa" at bounding box center [258, 127] width 516 height 254
click at [484, 28] on button "Attachment preview" at bounding box center [480, 27] width 16 height 12
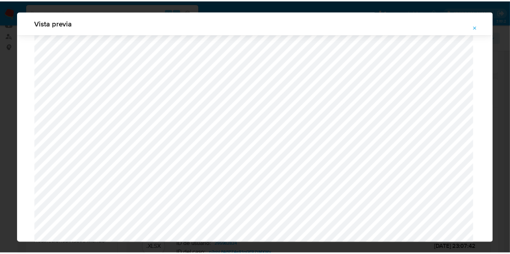
scroll to position [37, 0]
